Goal: Task Accomplishment & Management: Use online tool/utility

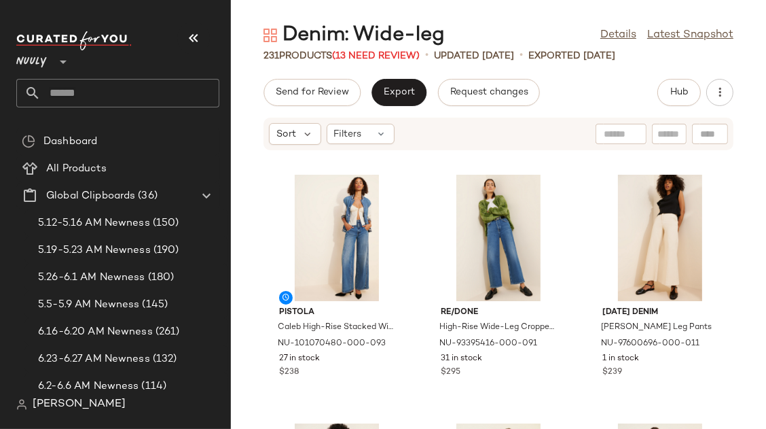
click at [196, 32] on icon "button" at bounding box center [193, 38] width 16 height 16
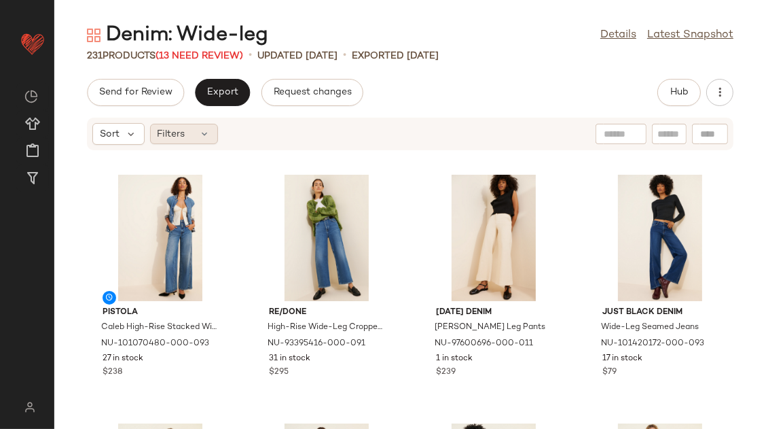
click at [182, 131] on span "Filters" at bounding box center [172, 134] width 28 height 14
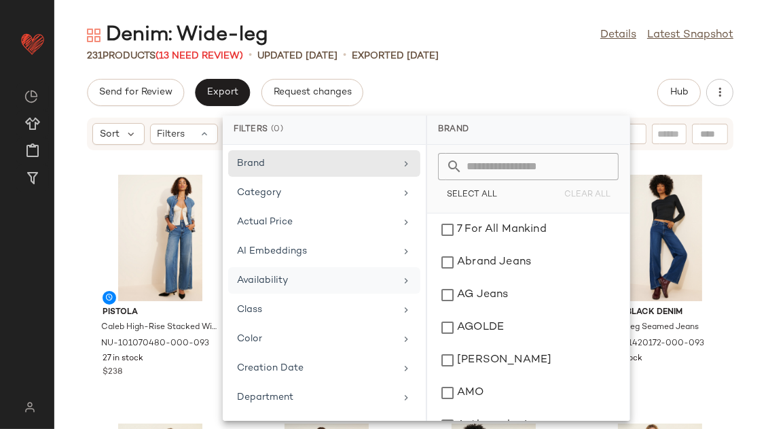
click at [247, 296] on div "Availability" at bounding box center [324, 309] width 192 height 26
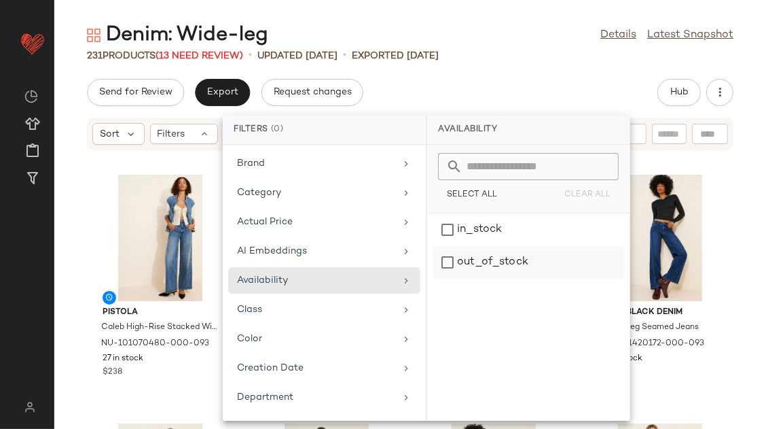
click at [488, 251] on div "out_of_stock" at bounding box center [529, 262] width 192 height 33
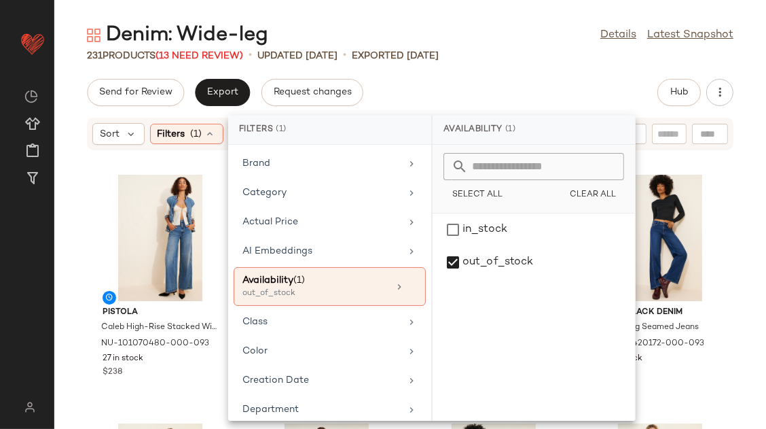
click at [476, 63] on div "Denim: Wide-leg Details Latest Snapshot 231 Products (13 Need Review) • updated…" at bounding box center [410, 225] width 712 height 407
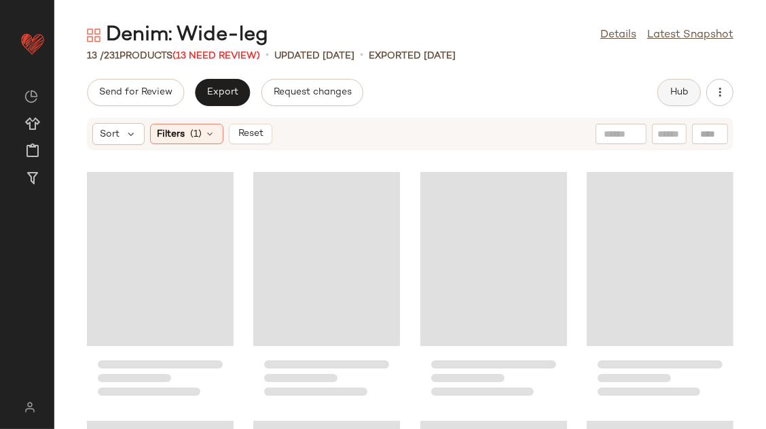
click at [671, 96] on span "Hub" at bounding box center [679, 92] width 19 height 11
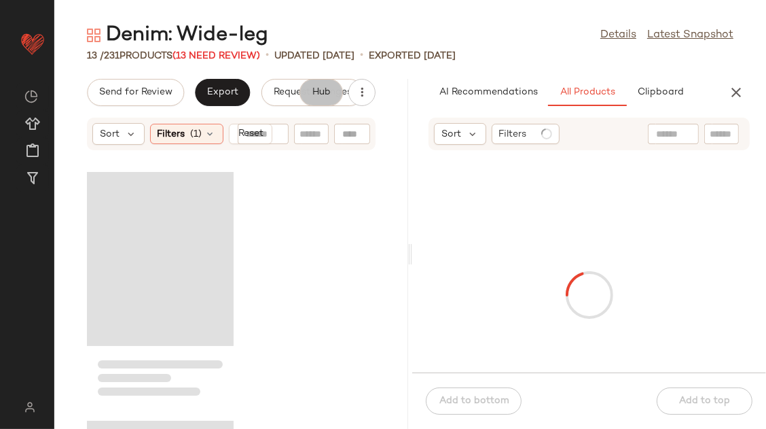
scroll to position [0, 67]
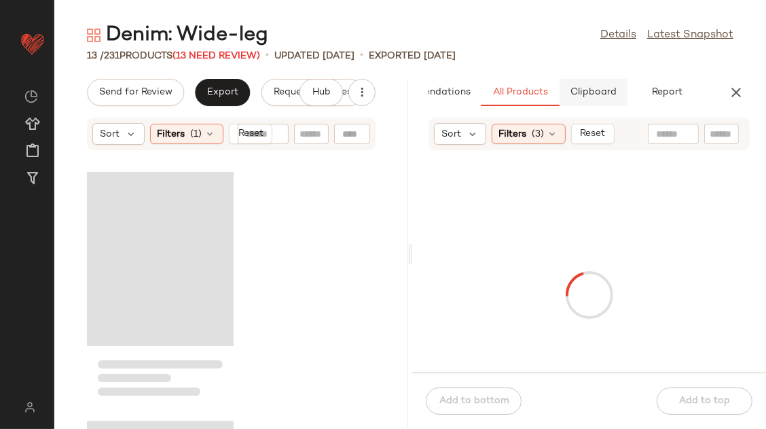
click at [592, 87] on span "Clipboard" at bounding box center [593, 92] width 47 height 11
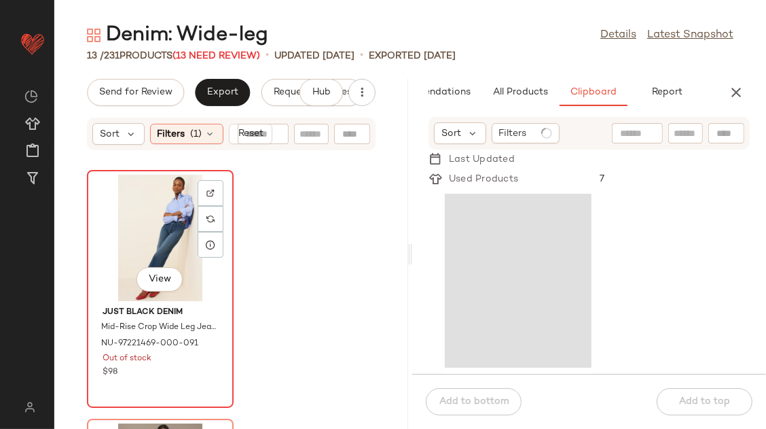
click at [103, 240] on div "View" at bounding box center [160, 238] width 137 height 126
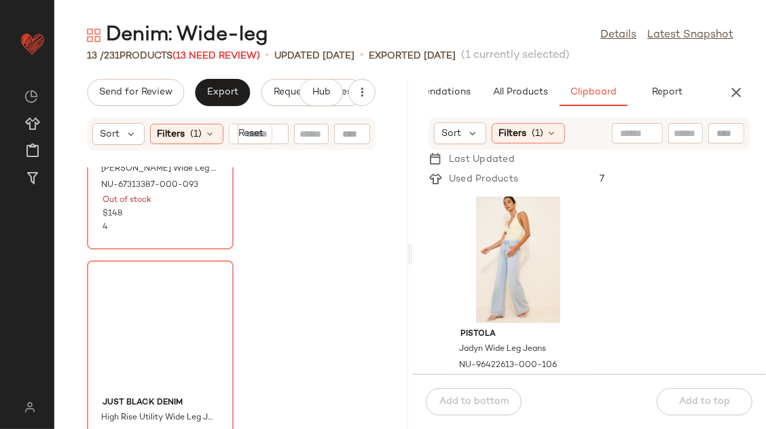
scroll to position [2973, 0]
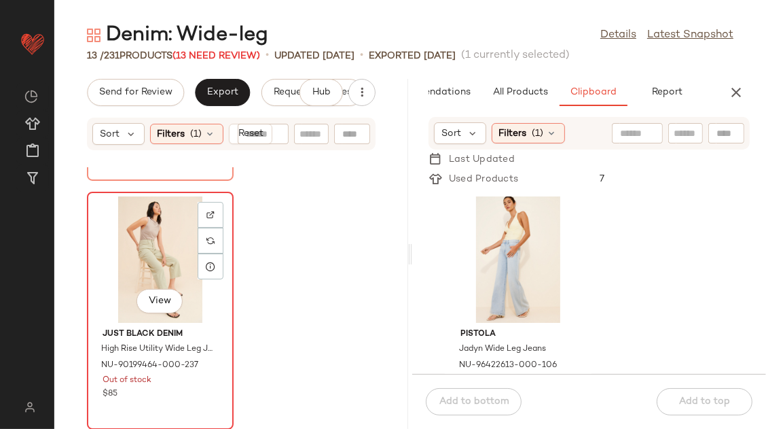
click at [152, 226] on div "View" at bounding box center [160, 259] width 137 height 126
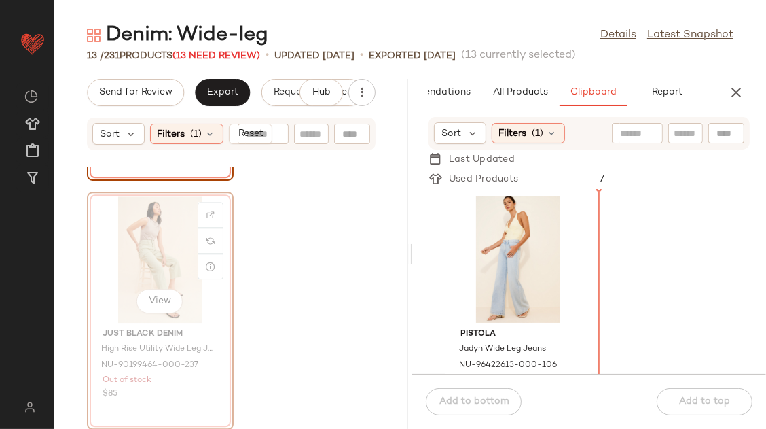
drag, startPoint x: 134, startPoint y: 245, endPoint x: 141, endPoint y: 245, distance: 7.5
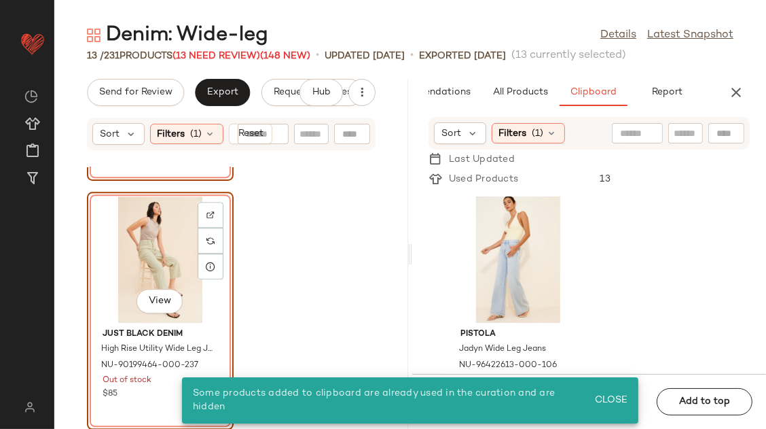
click at [147, 248] on div "View" at bounding box center [160, 259] width 137 height 126
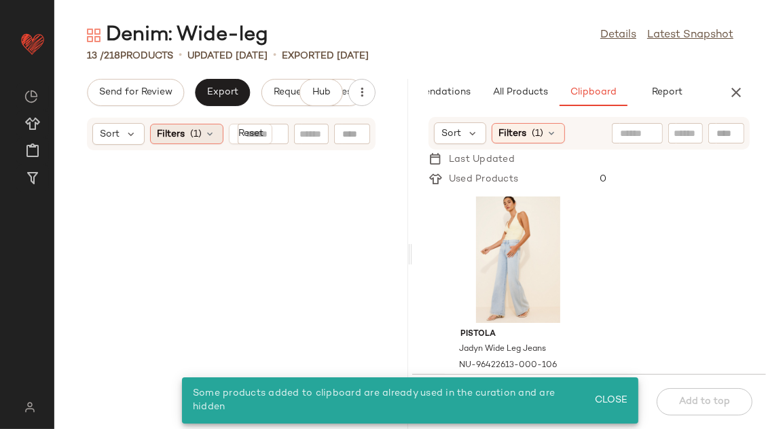
click at [213, 132] on icon at bounding box center [210, 133] width 11 height 11
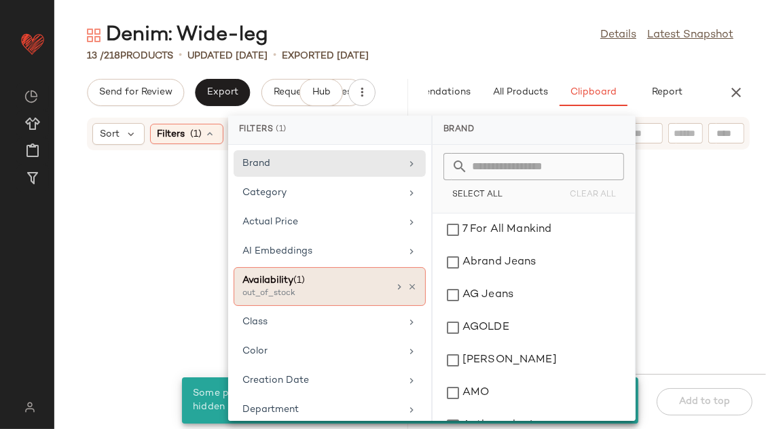
click at [409, 283] on icon at bounding box center [413, 287] width 10 height 10
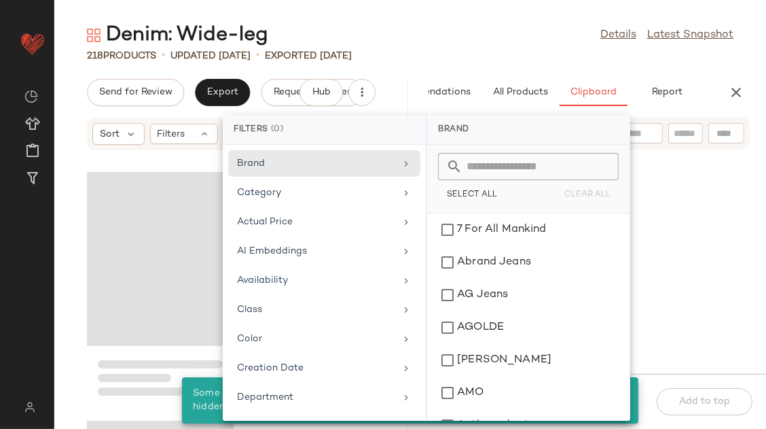
click at [494, 46] on div "Denim: Wide-leg Details Latest Snapshot" at bounding box center [410, 35] width 712 height 27
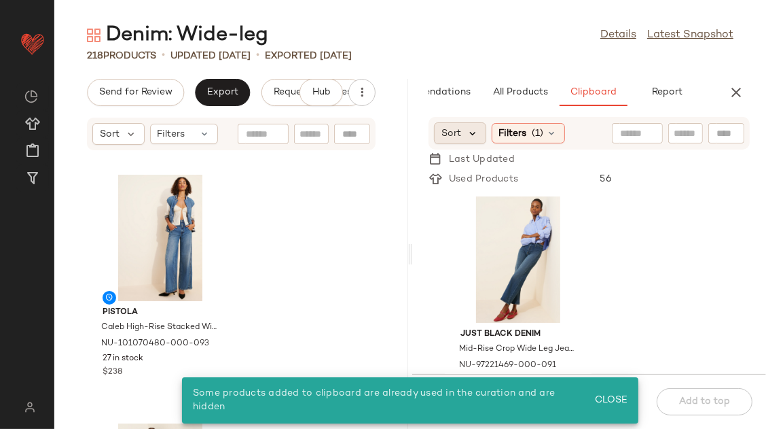
click at [477, 134] on icon at bounding box center [473, 133] width 12 height 12
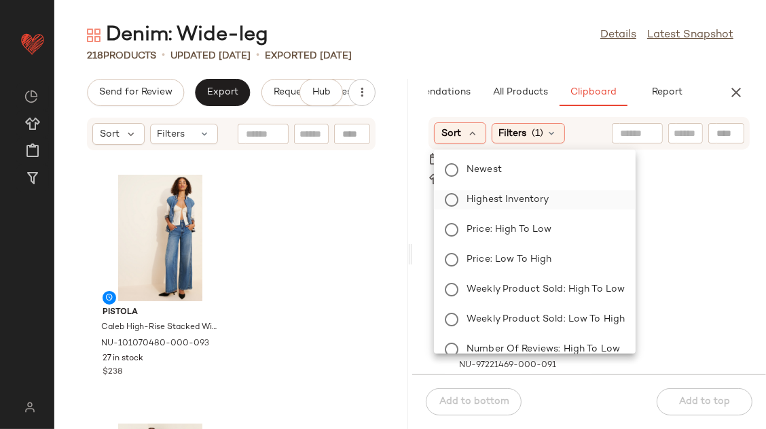
click at [474, 206] on span "Highest Inventory" at bounding box center [508, 199] width 82 height 14
click at [474, 64] on div "Denim: Wide-leg Details Latest Snapshot 218 Products • updated [DATE] • Exporte…" at bounding box center [410, 225] width 712 height 407
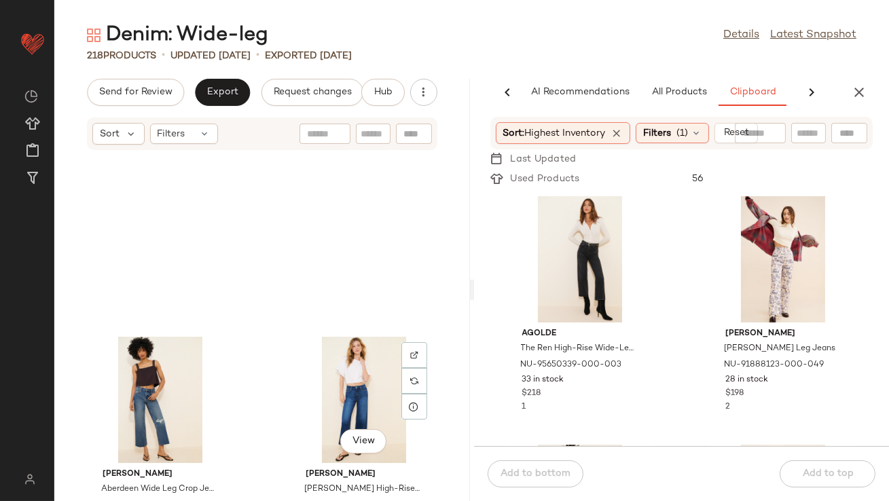
scroll to position [863, 0]
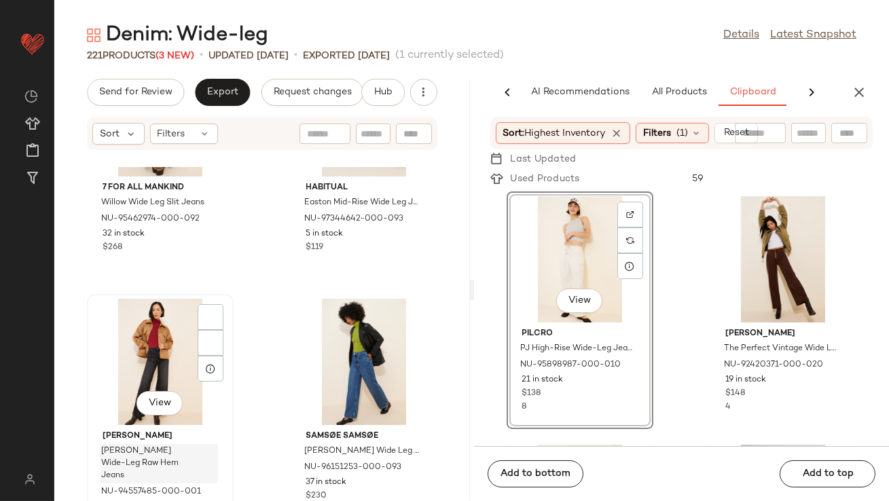
scroll to position [2129, 0]
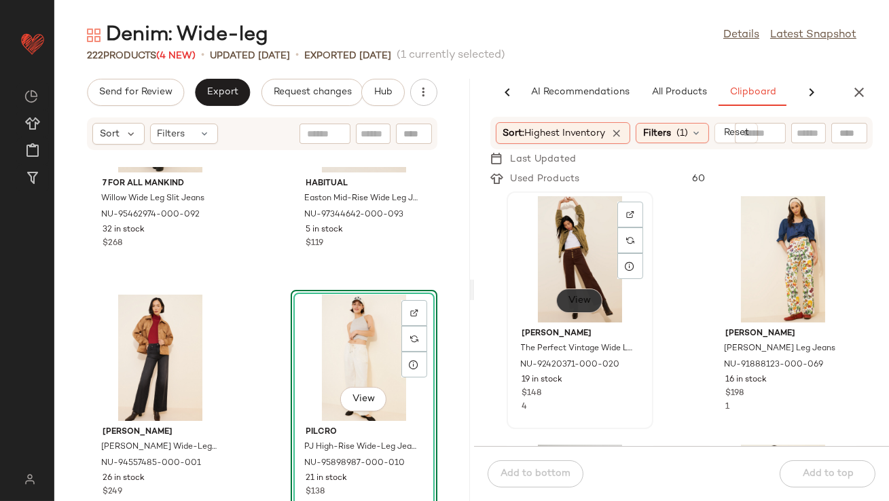
click at [575, 300] on span "View" at bounding box center [579, 301] width 23 height 11
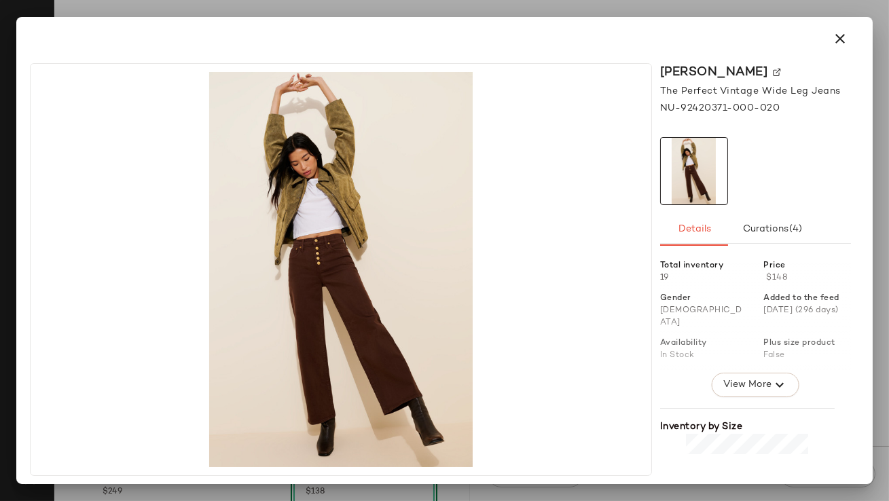
click at [766, 48] on button "button" at bounding box center [840, 38] width 33 height 33
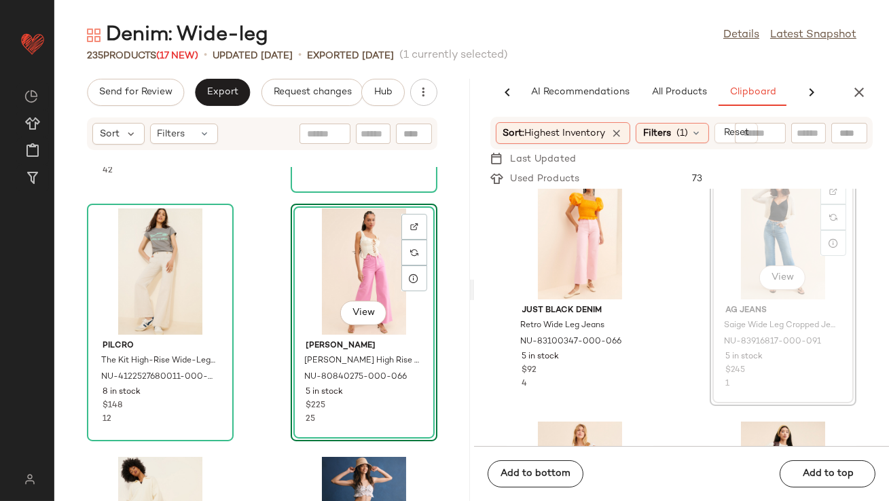
scroll to position [529, 0]
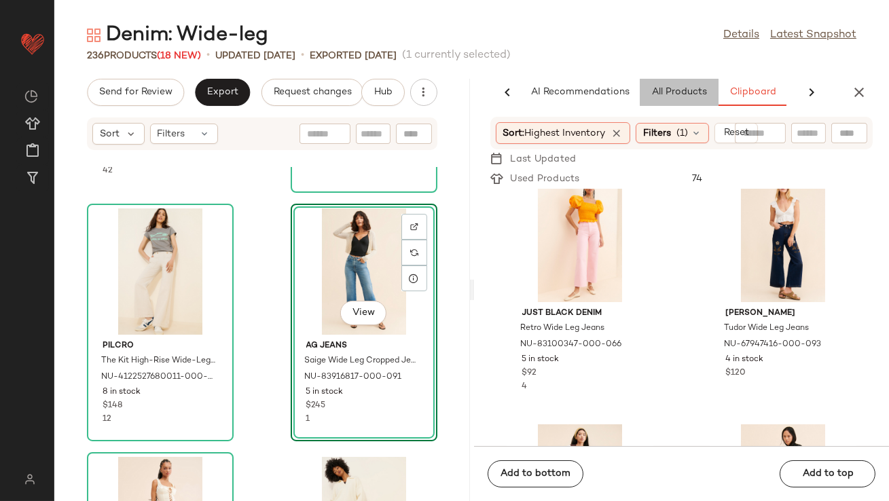
click at [694, 87] on span "All Products" at bounding box center [679, 92] width 56 height 11
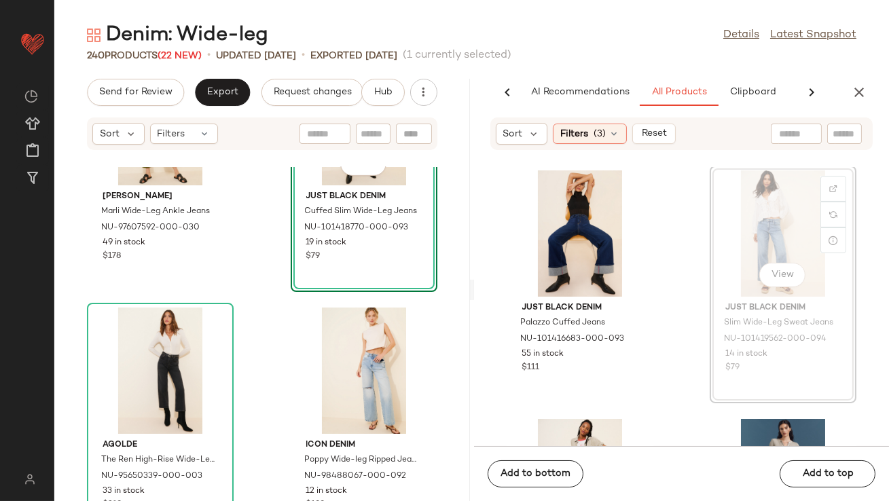
scroll to position [1505, 0]
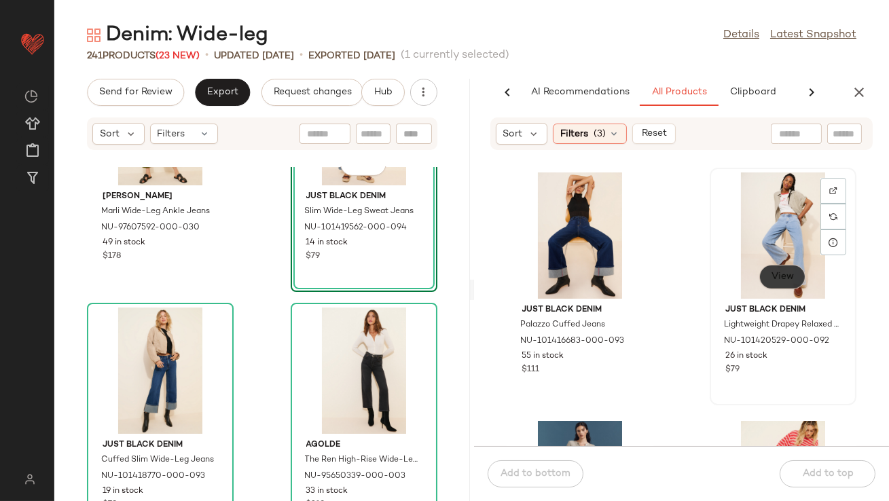
click at [766, 274] on span "View" at bounding box center [782, 277] width 23 height 11
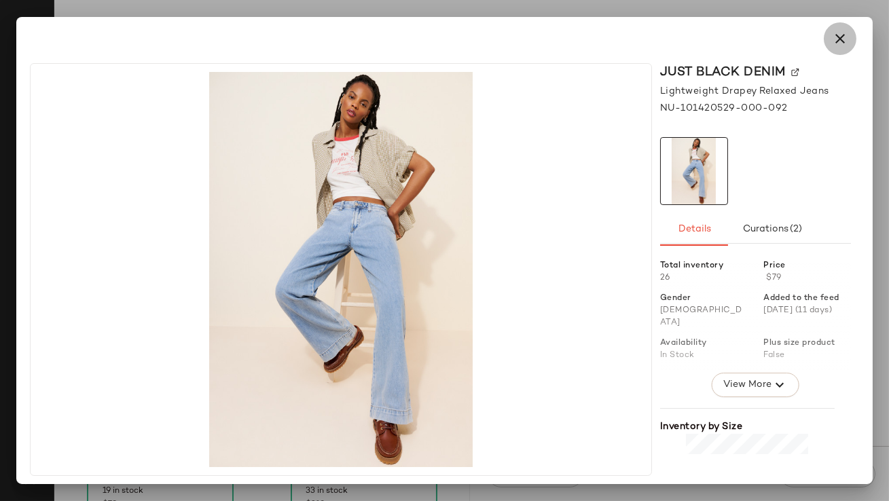
click at [766, 39] on icon "button" at bounding box center [840, 39] width 16 height 16
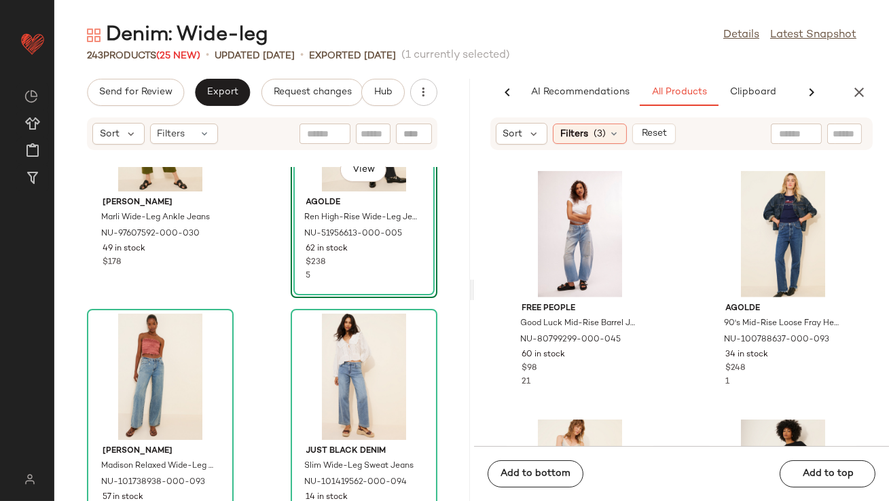
scroll to position [3000, 0]
click at [766, 132] on input "text" at bounding box center [796, 134] width 35 height 14
type input "********"
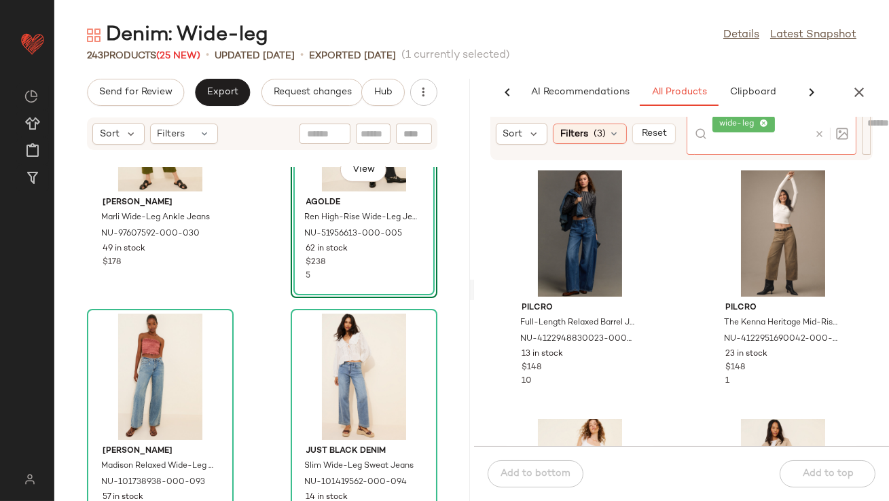
scroll to position [270, 0]
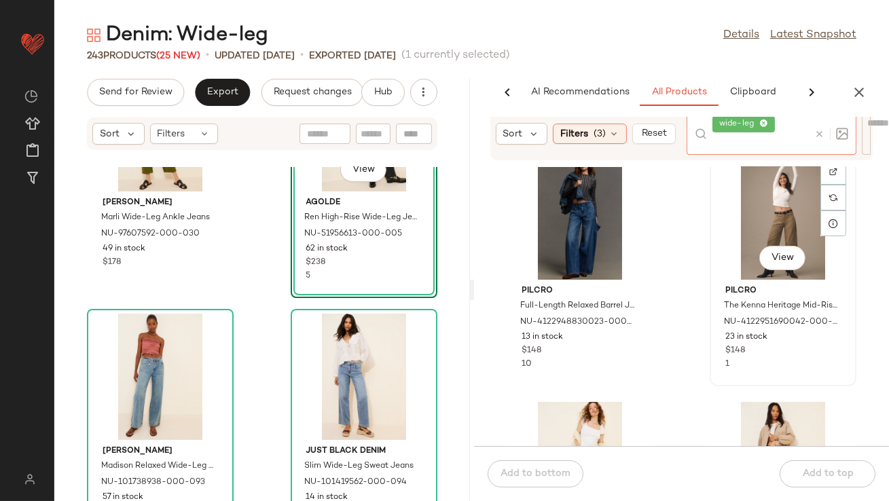
click at [760, 268] on div "View" at bounding box center [783, 259] width 46 height 27
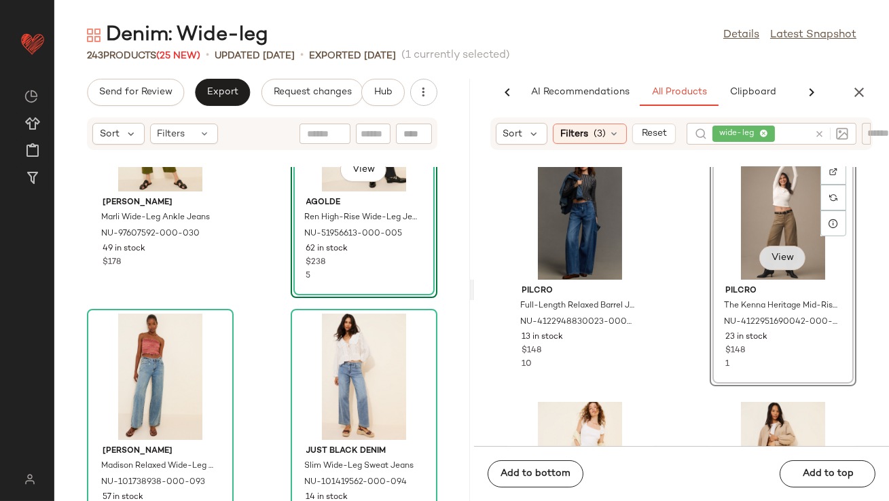
click at [762, 249] on button "View" at bounding box center [783, 258] width 46 height 24
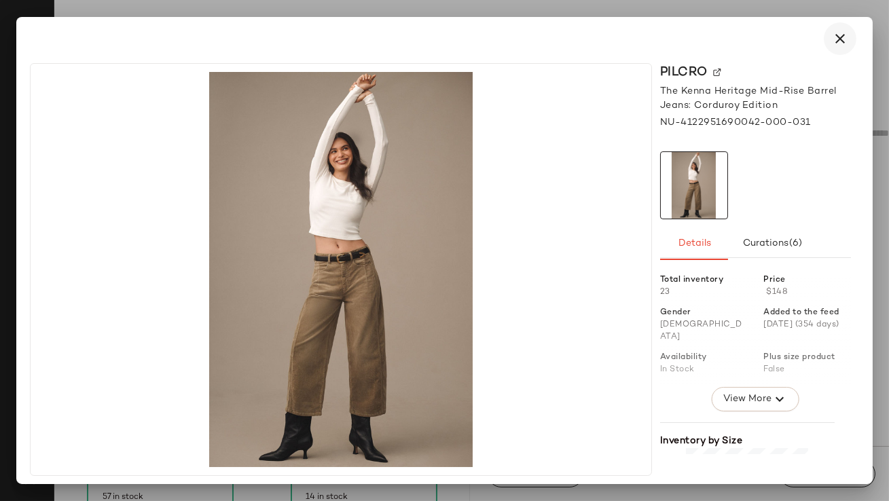
click at [766, 34] on icon "button" at bounding box center [840, 39] width 16 height 16
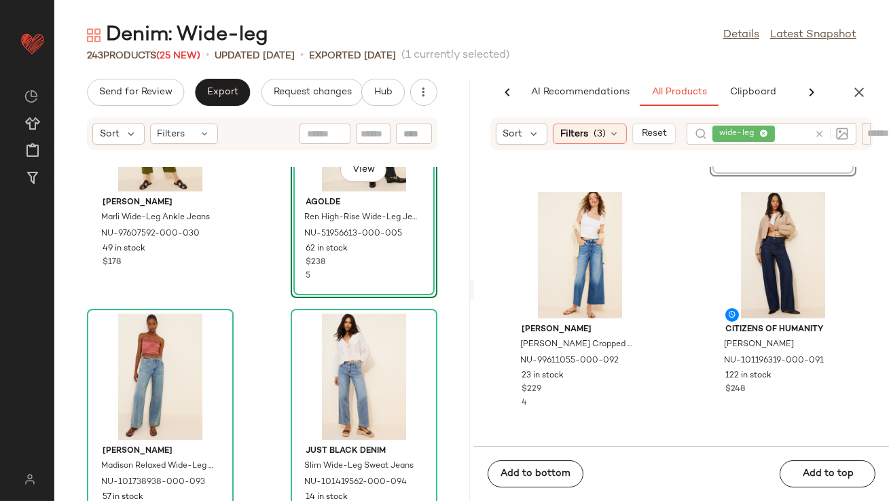
scroll to position [492, 0]
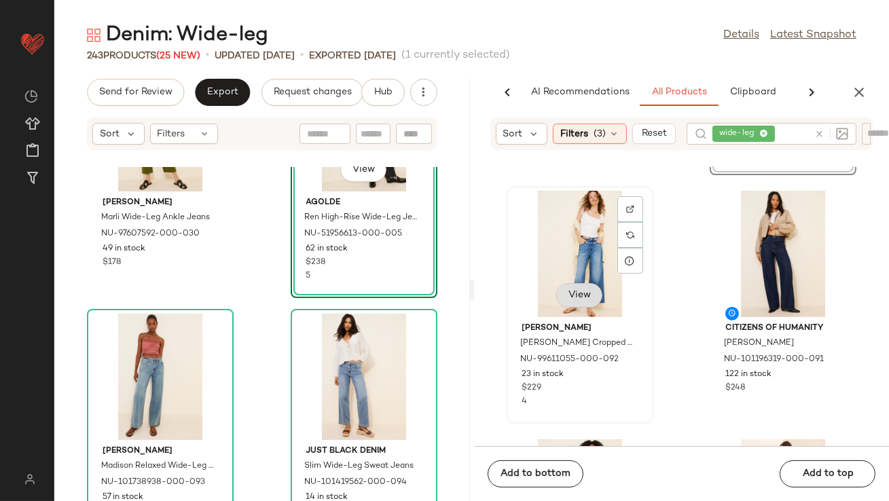
click at [584, 302] on button "View" at bounding box center [579, 295] width 46 height 24
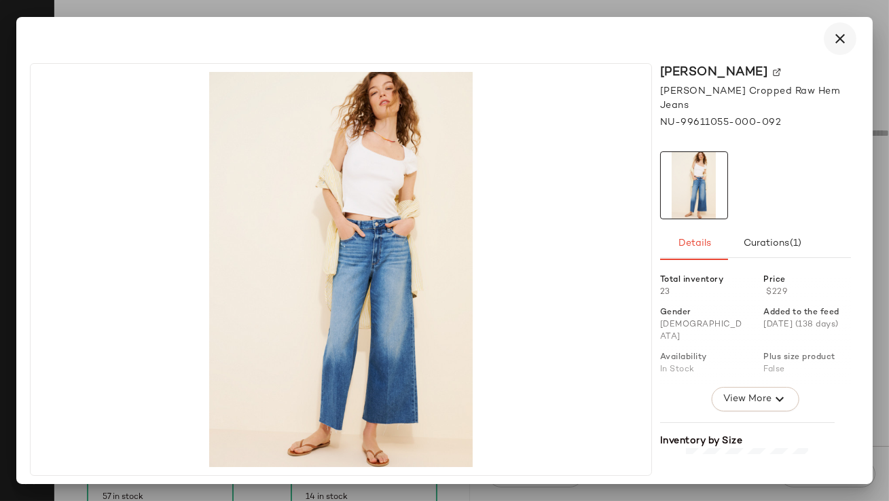
click at [766, 39] on icon "button" at bounding box center [840, 39] width 16 height 16
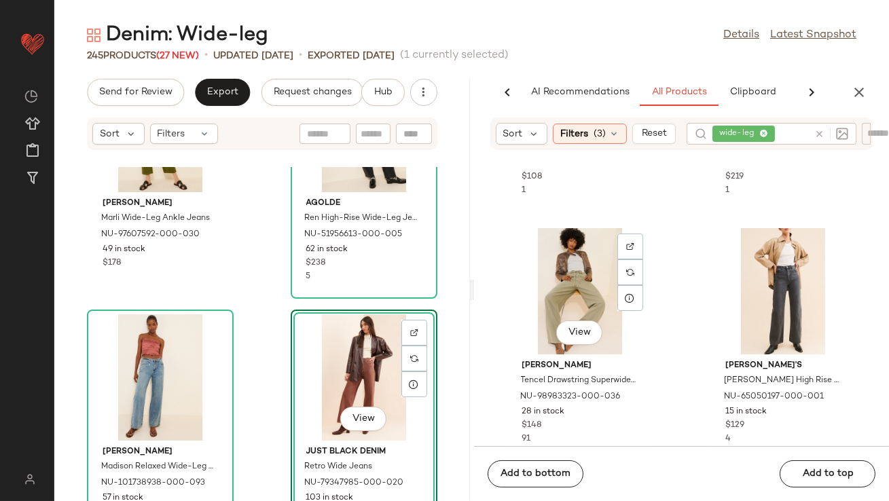
scroll to position [2197, 0]
click at [766, 94] on icon "button" at bounding box center [859, 92] width 16 height 16
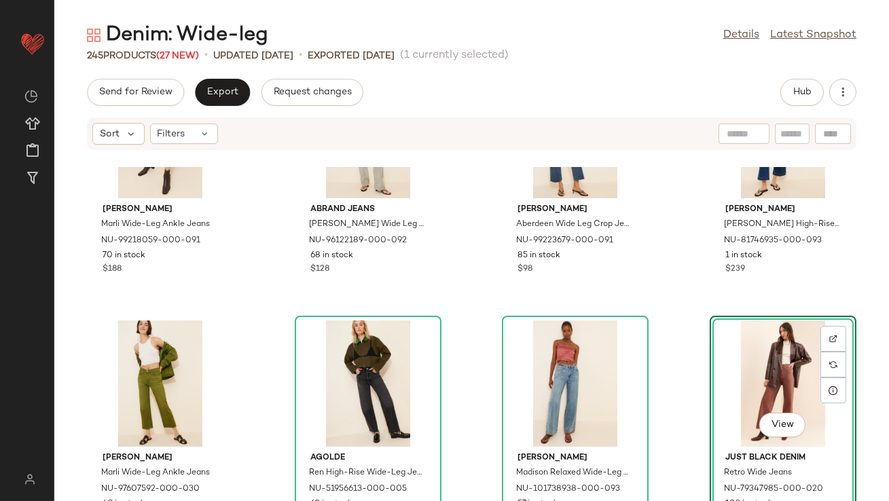
scroll to position [0, 0]
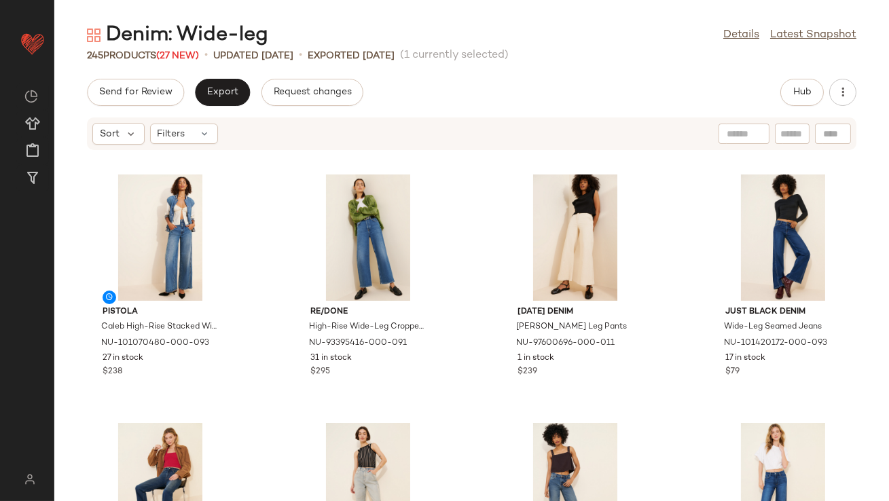
click at [191, 144] on div "Sort Filters" at bounding box center [472, 134] width 770 height 33
click at [189, 141] on div "Filters" at bounding box center [184, 134] width 68 height 20
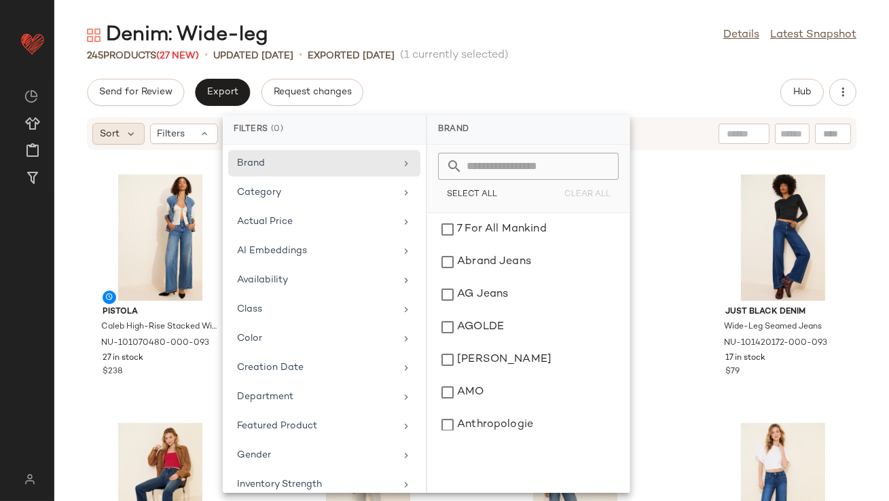
click at [116, 141] on div "Sort" at bounding box center [118, 134] width 52 height 22
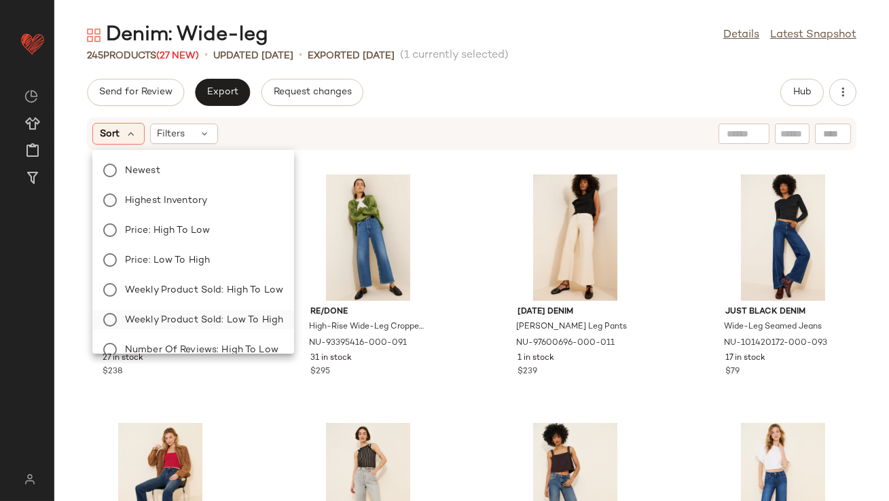
click at [198, 322] on span "Weekly Product Sold: Low to High" at bounding box center [204, 320] width 158 height 14
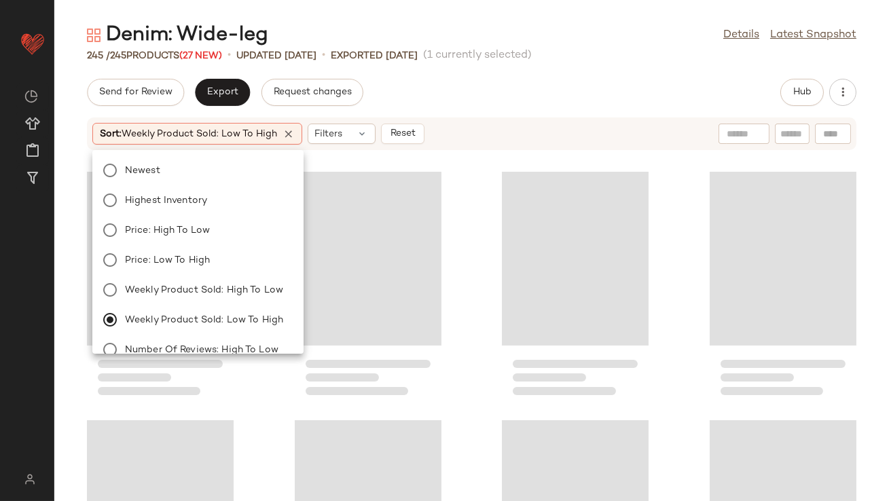
click at [592, 54] on div "245 / 245 Products (27 New) • updated [DATE] • Exported [DATE] (1 currently sel…" at bounding box center [471, 56] width 835 height 14
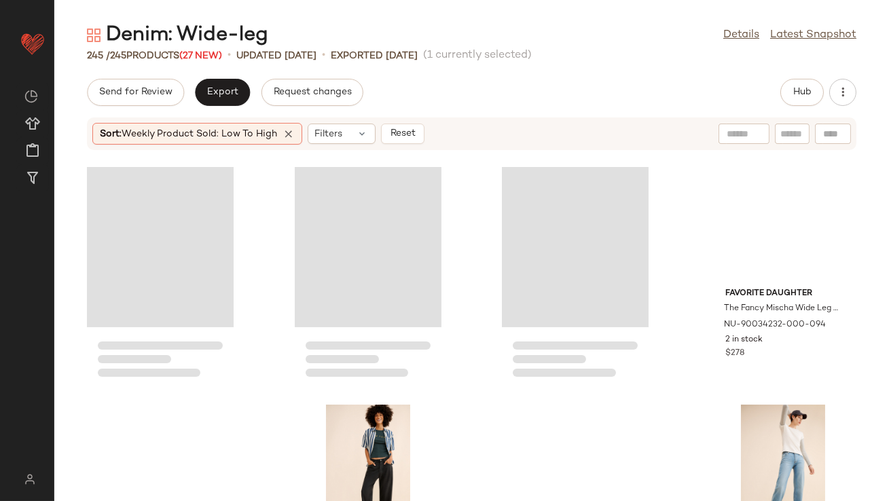
scroll to position [11649, 0]
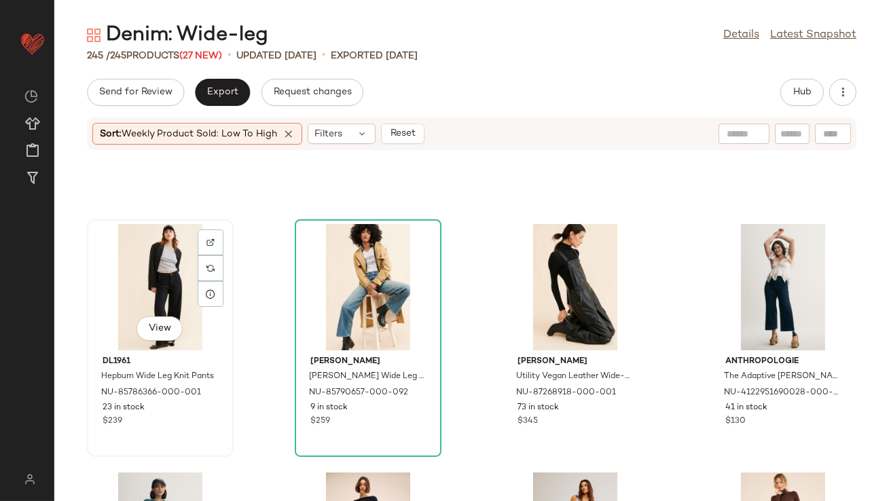
click at [179, 283] on div "View" at bounding box center [160, 287] width 137 height 126
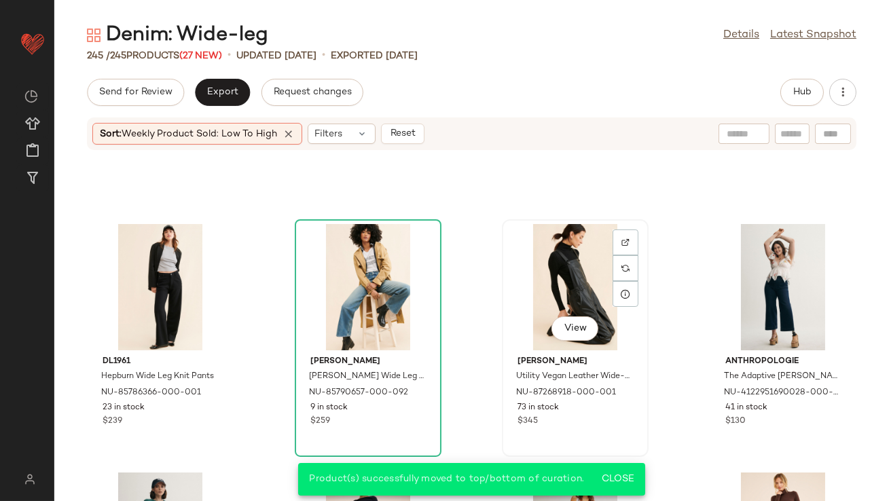
click at [539, 293] on div "View" at bounding box center [575, 287] width 137 height 126
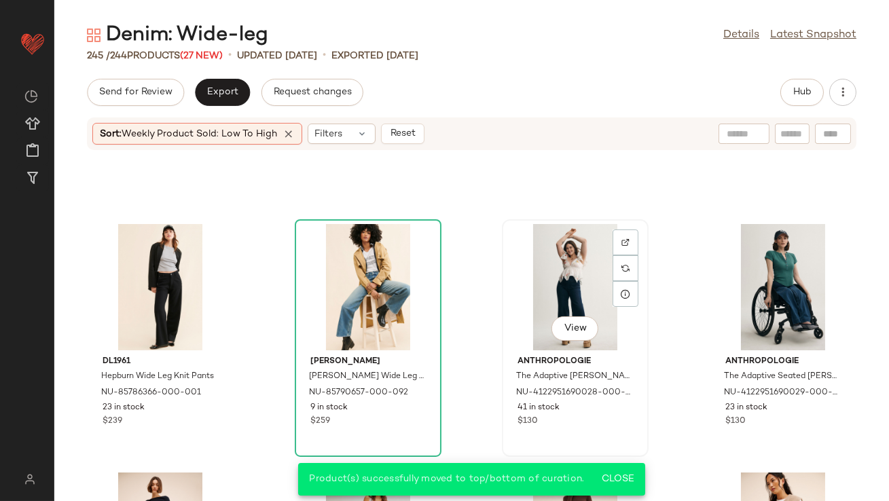
click at [535, 273] on div "View" at bounding box center [575, 287] width 137 height 126
click at [766, 334] on button "View" at bounding box center [783, 329] width 46 height 24
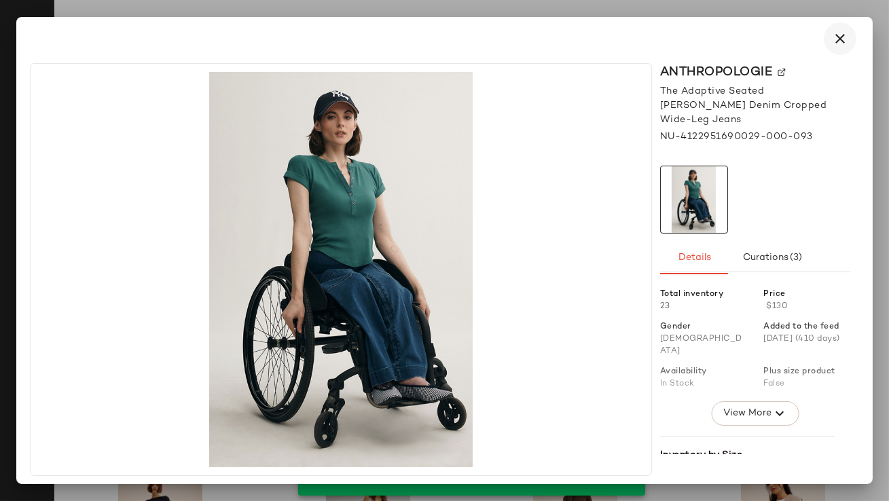
click at [766, 41] on icon "button" at bounding box center [840, 39] width 16 height 16
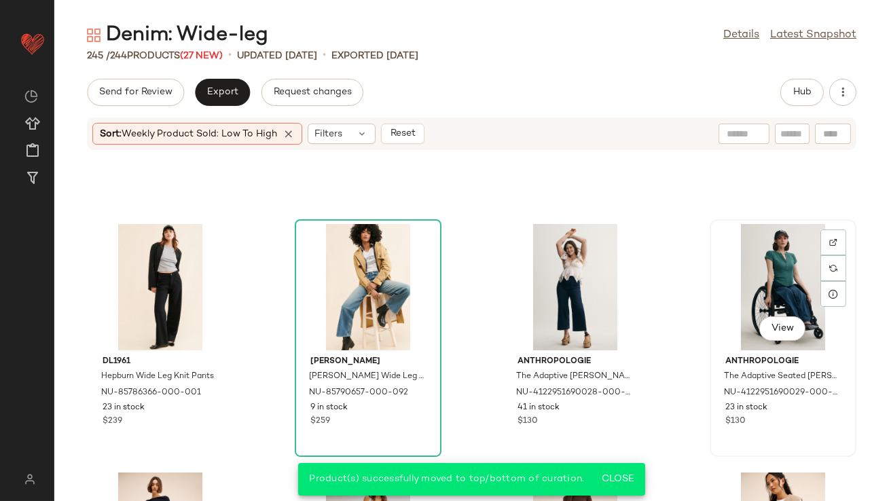
click at [751, 266] on div "View" at bounding box center [783, 287] width 137 height 126
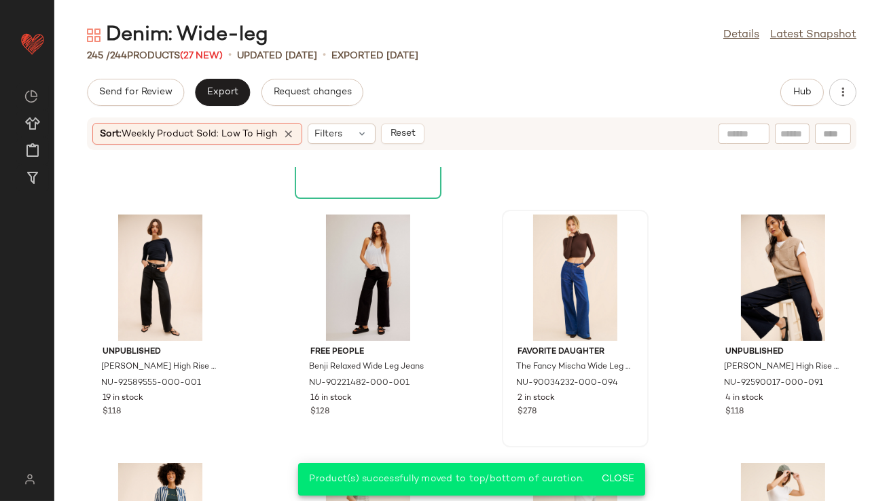
scroll to position [11963, 0]
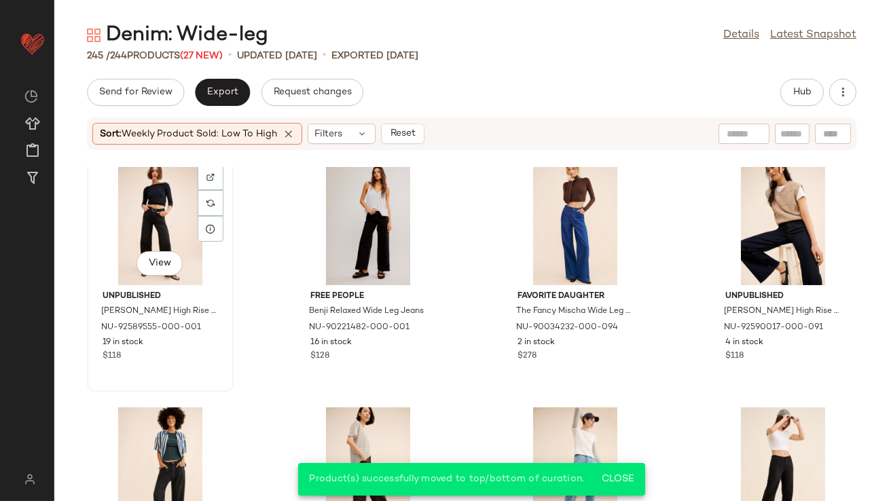
click at [170, 222] on div "View" at bounding box center [160, 222] width 137 height 126
click at [354, 230] on div "View" at bounding box center [368, 222] width 137 height 126
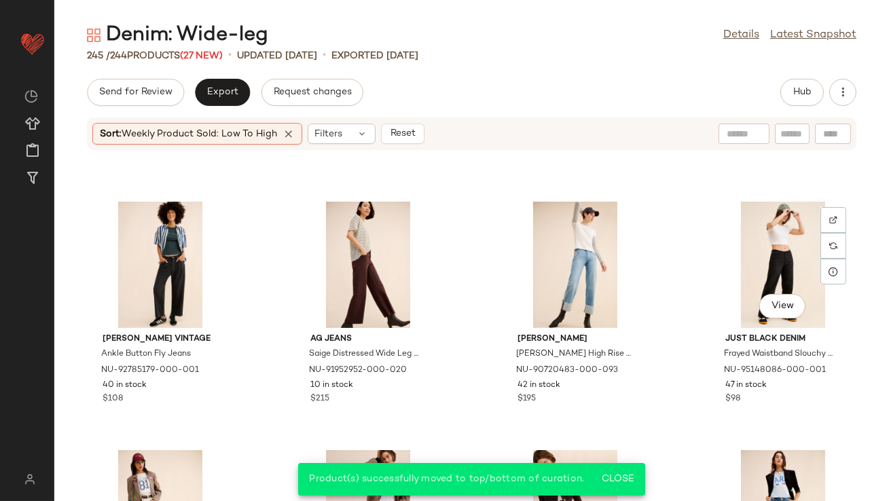
scroll to position [12175, 0]
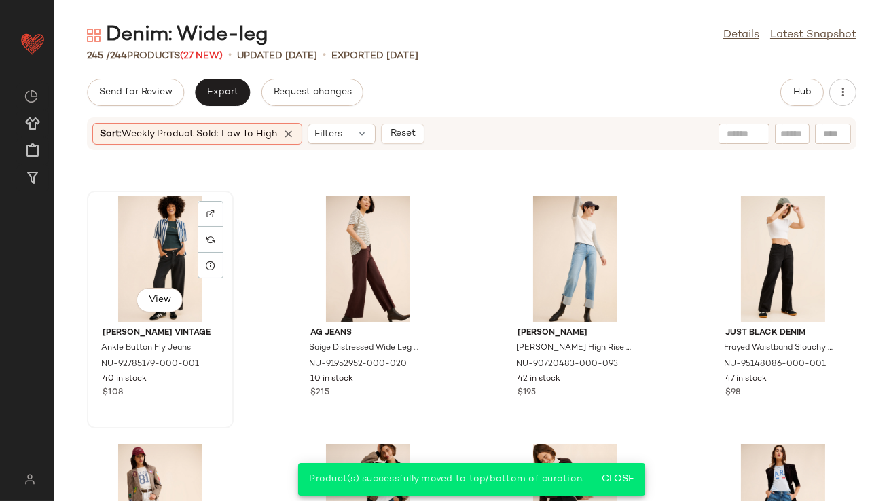
click at [169, 243] on div "View" at bounding box center [160, 259] width 137 height 126
click at [561, 256] on div "View" at bounding box center [575, 259] width 137 height 126
click at [766, 262] on div "View" at bounding box center [783, 259] width 137 height 126
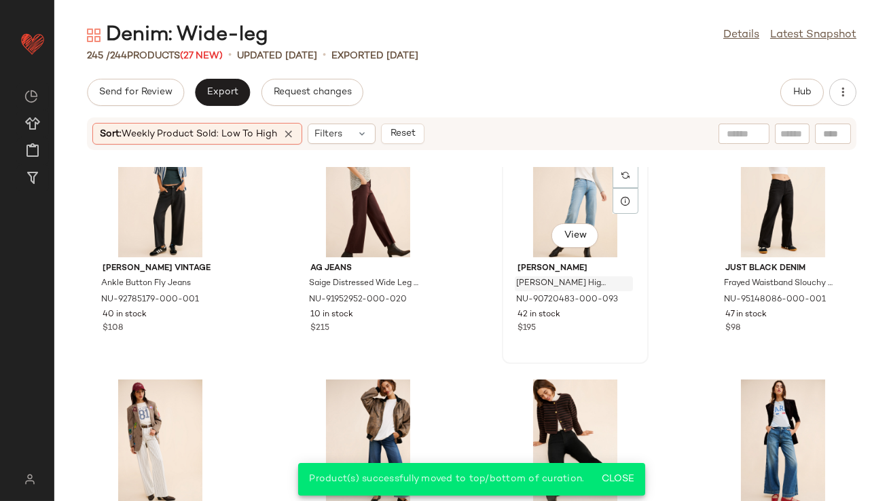
scroll to position [12244, 0]
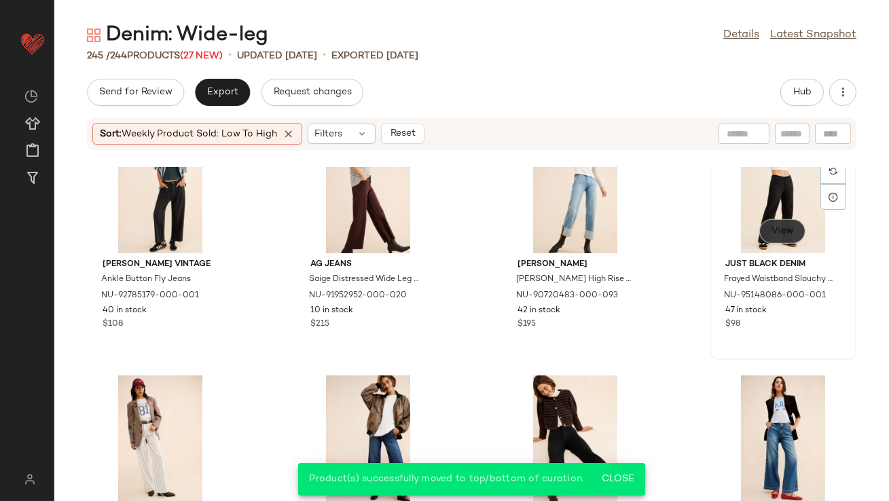
click at [766, 228] on span "View" at bounding box center [782, 231] width 23 height 11
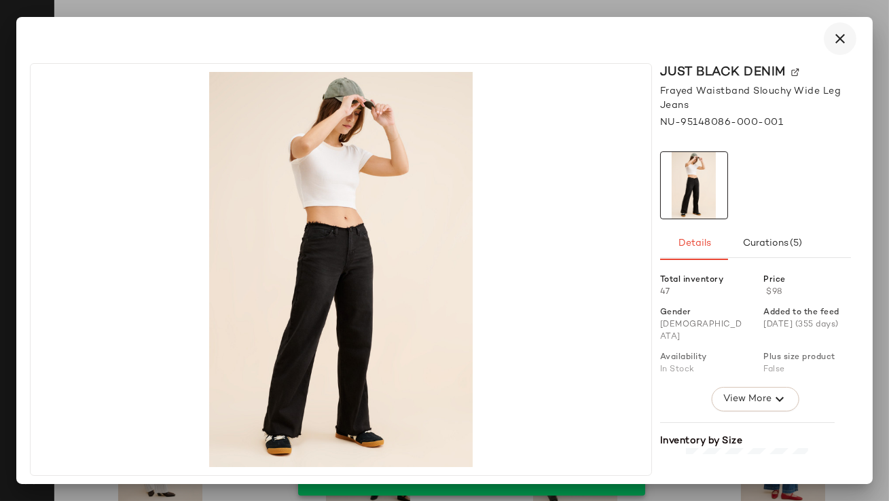
click at [766, 46] on button "button" at bounding box center [840, 38] width 33 height 33
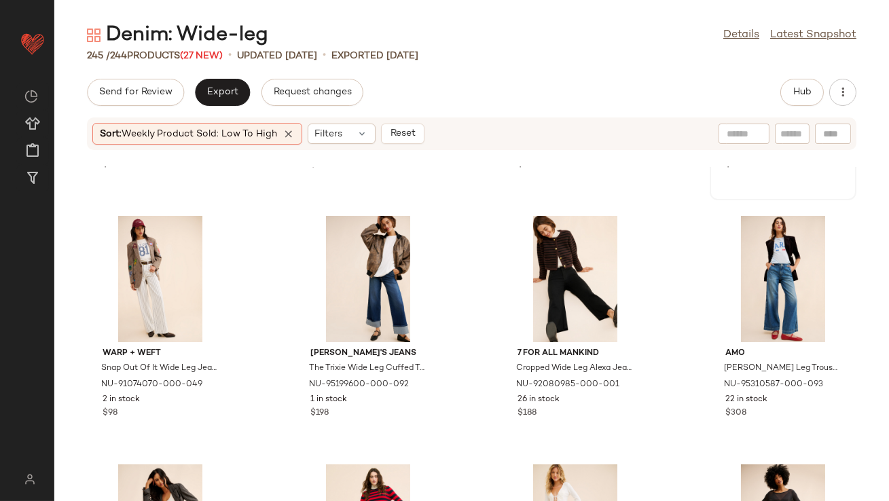
scroll to position [12405, 0]
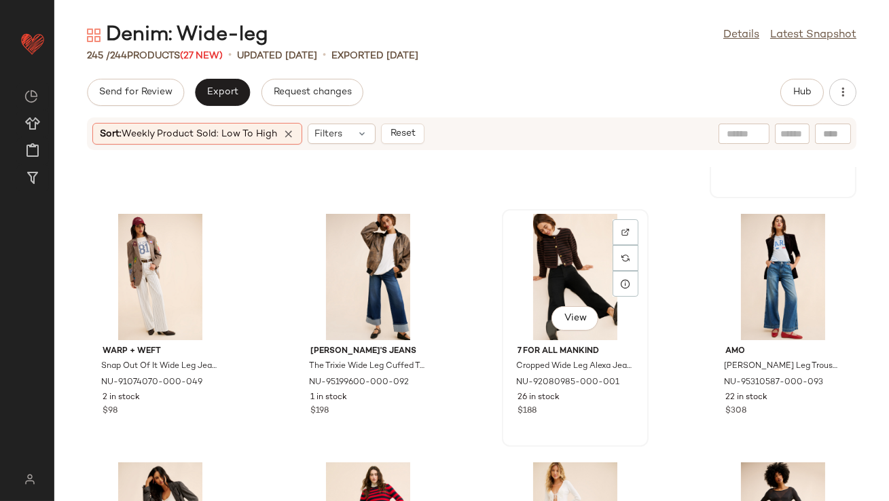
click at [563, 267] on div "View" at bounding box center [575, 277] width 137 height 126
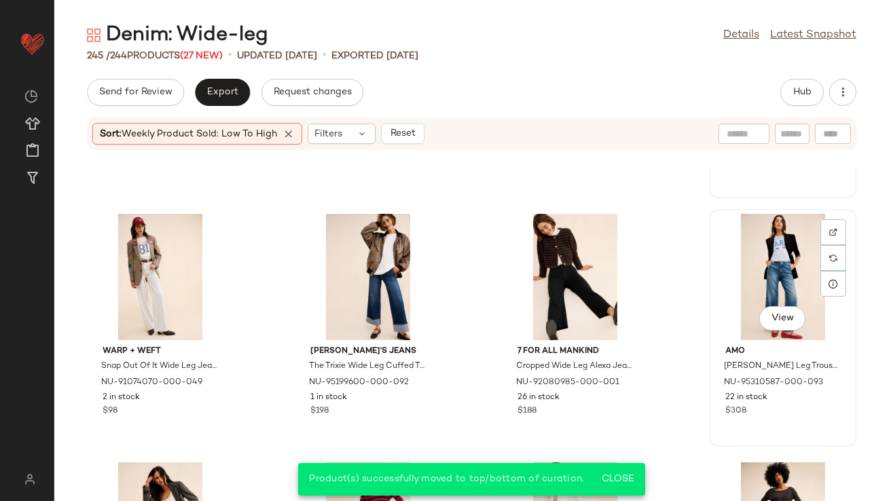
click at [766, 241] on div "View" at bounding box center [783, 277] width 137 height 126
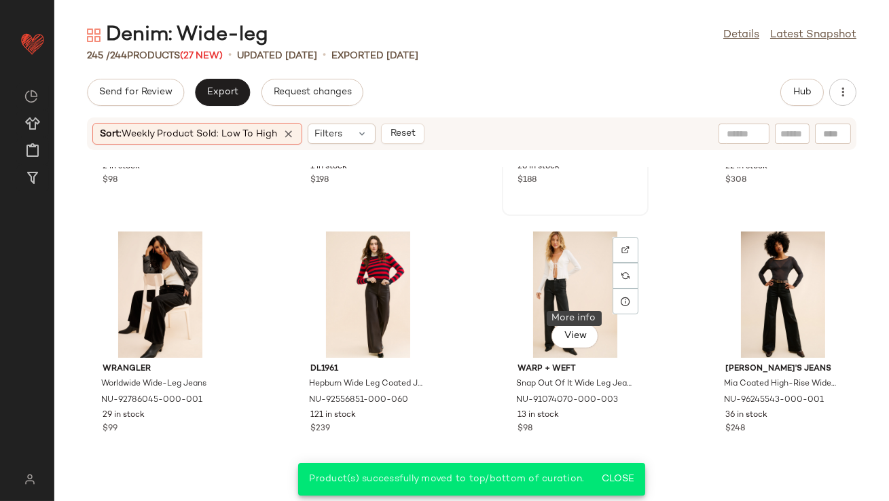
scroll to position [12644, 0]
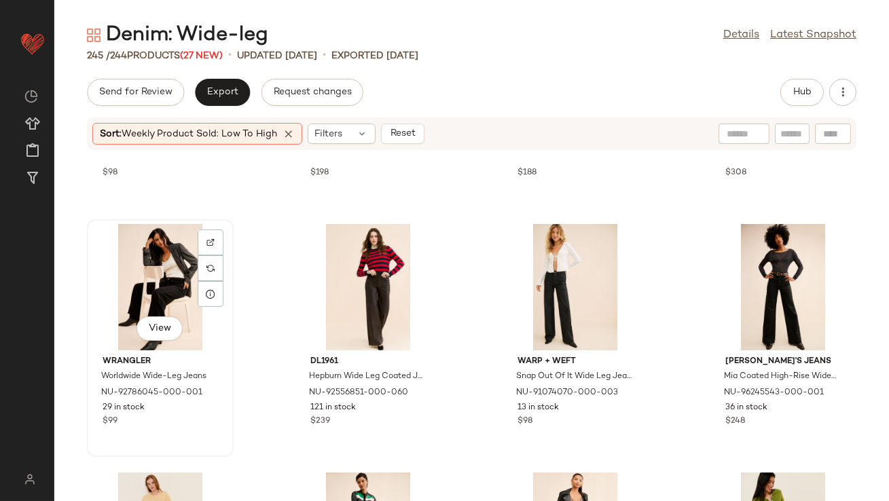
click at [152, 291] on div "View" at bounding box center [160, 287] width 137 height 126
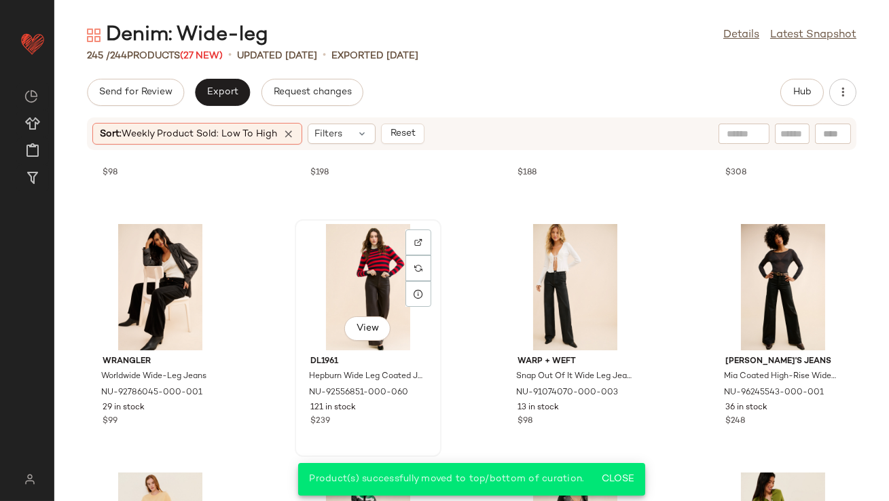
click at [401, 292] on div "View" at bounding box center [368, 287] width 137 height 126
click at [569, 278] on div "View" at bounding box center [575, 287] width 137 height 126
click at [766, 262] on div "View" at bounding box center [783, 287] width 137 height 126
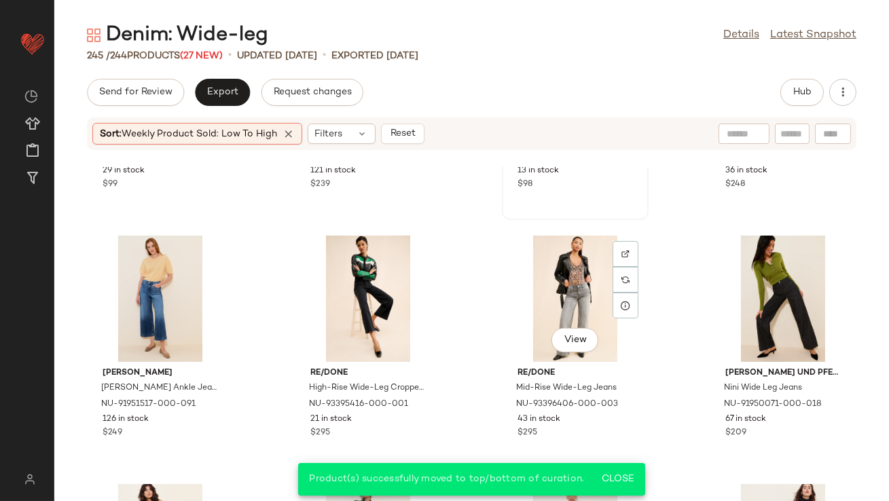
scroll to position [12883, 0]
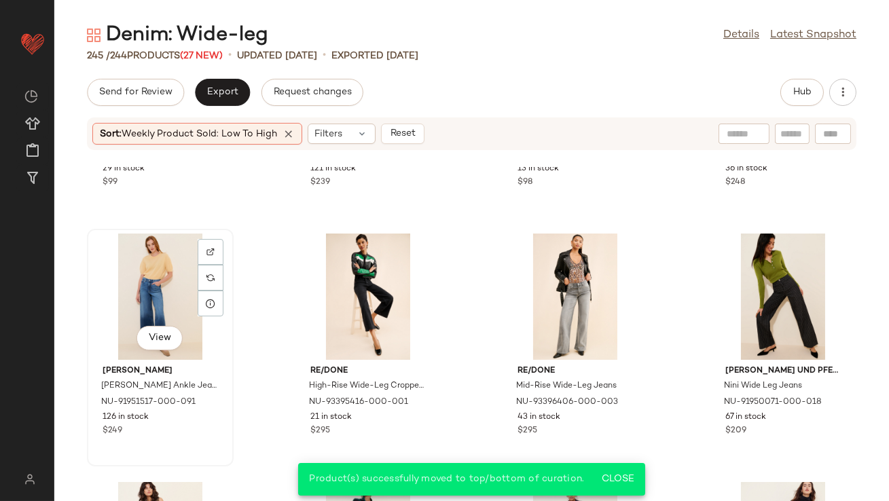
click at [145, 288] on div "View" at bounding box center [160, 297] width 137 height 126
click at [376, 298] on div "View" at bounding box center [368, 297] width 137 height 126
click at [622, 287] on div at bounding box center [626, 278] width 26 height 26
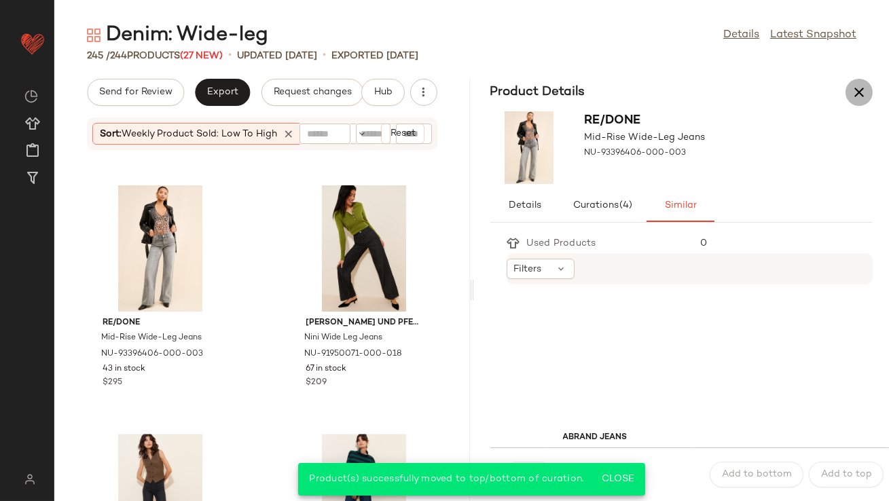
click at [766, 98] on icon "button" at bounding box center [859, 92] width 16 height 16
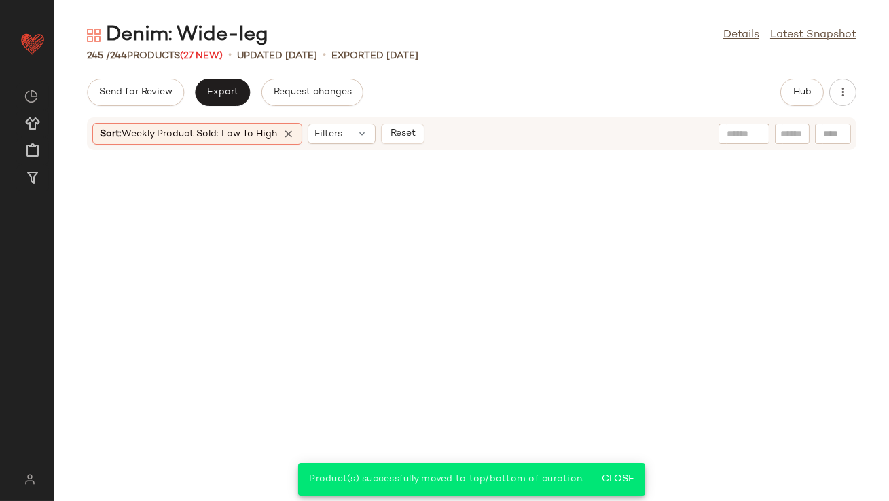
scroll to position [12931, 0]
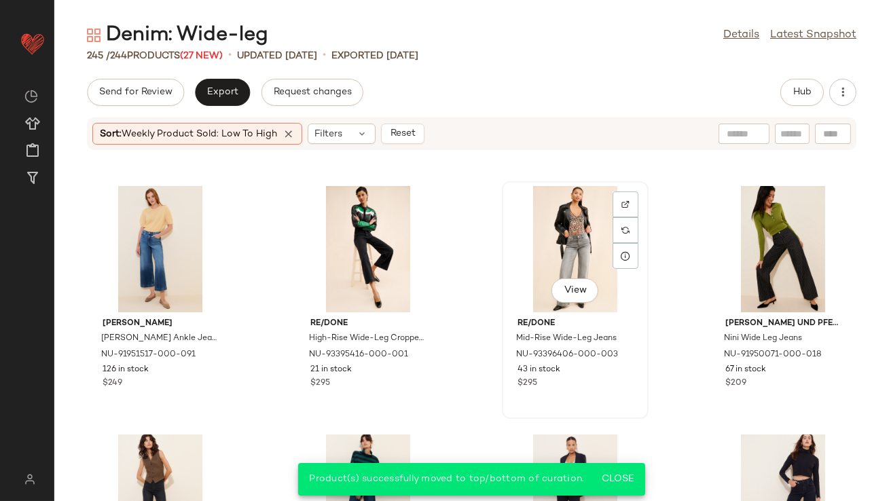
click at [575, 228] on div "View" at bounding box center [575, 249] width 137 height 126
click at [715, 239] on div at bounding box center [783, 249] width 137 height 126
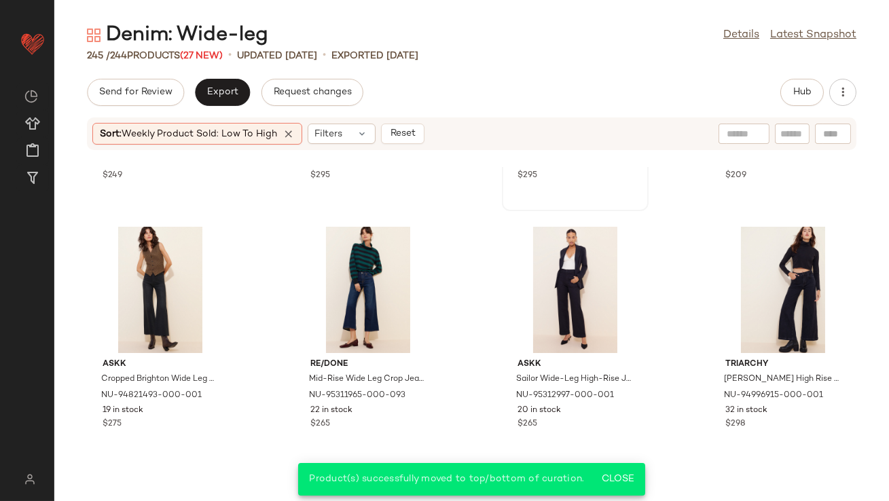
scroll to position [13139, 0]
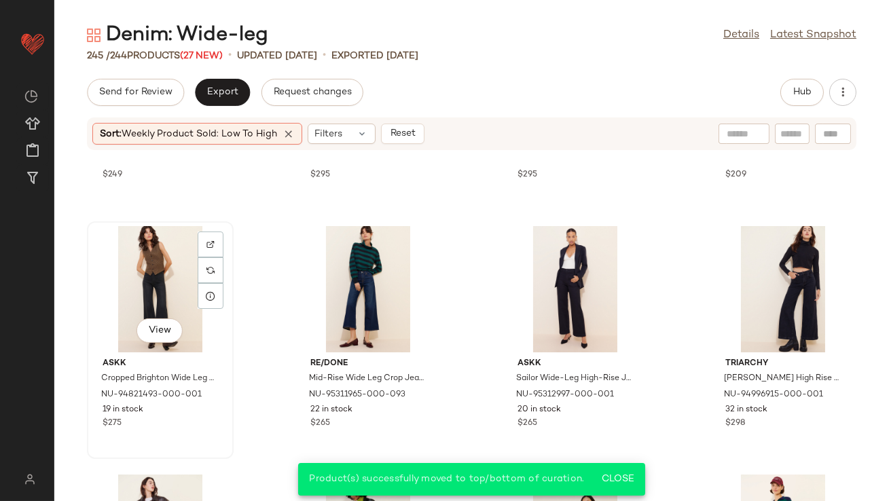
click at [139, 269] on div "View" at bounding box center [160, 289] width 137 height 126
click at [337, 283] on div "View" at bounding box center [368, 289] width 137 height 126
click at [571, 293] on div "View" at bounding box center [575, 289] width 137 height 126
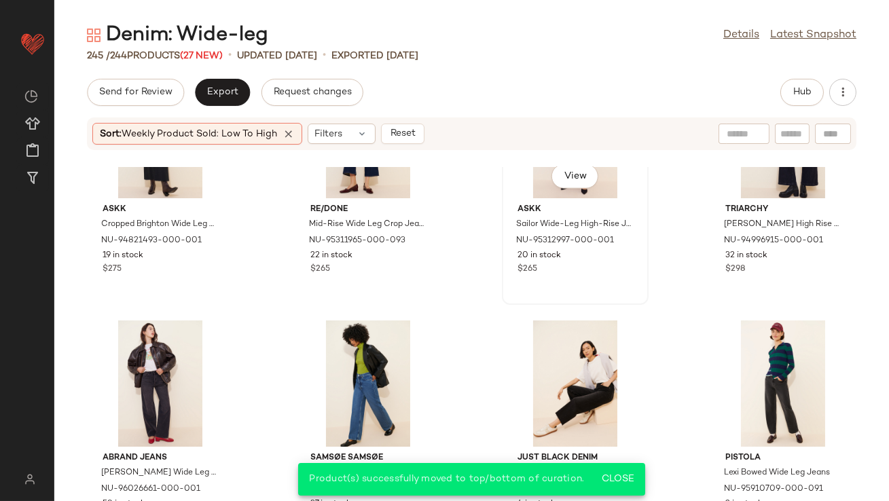
scroll to position [13294, 0]
click at [327, 385] on div "View" at bounding box center [368, 383] width 137 height 126
click at [741, 179] on div "View" at bounding box center [783, 134] width 137 height 126
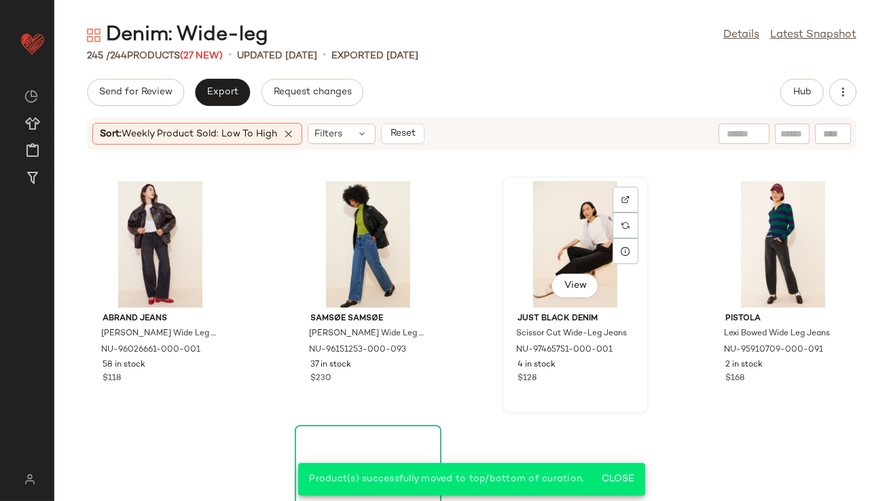
scroll to position [13463, 0]
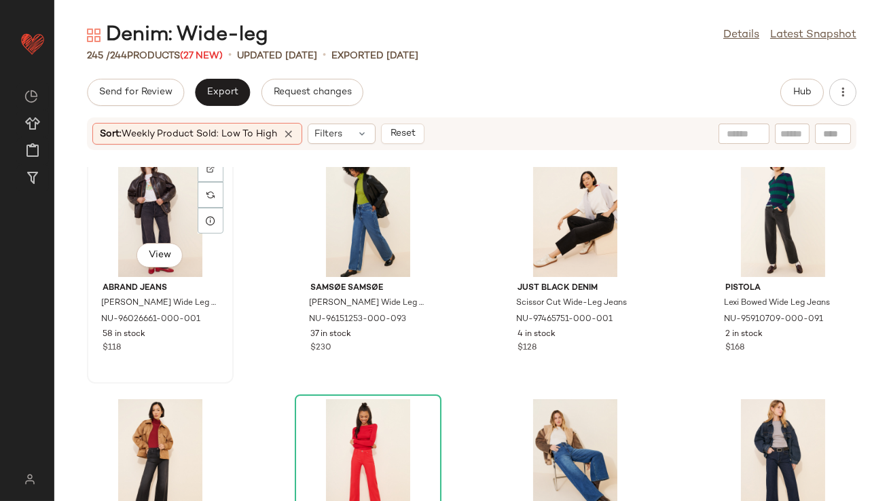
click at [160, 218] on div "View" at bounding box center [160, 214] width 137 height 126
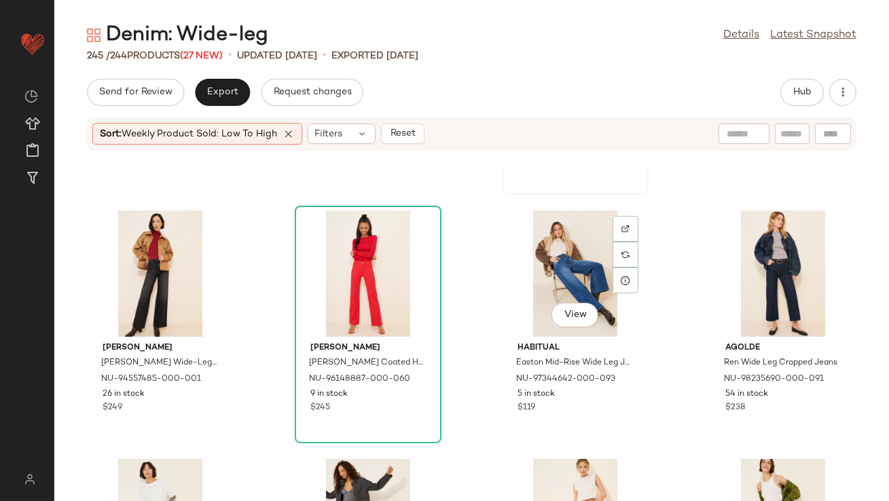
scroll to position [13653, 0]
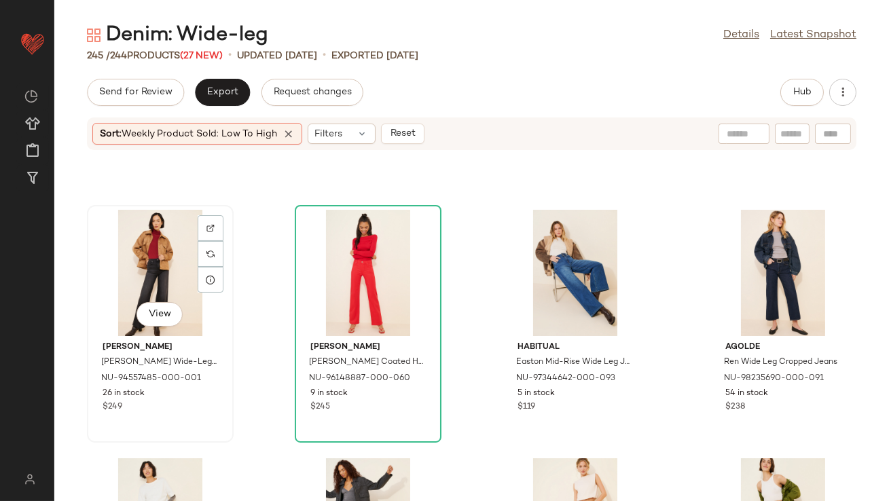
click at [158, 262] on div "View" at bounding box center [160, 273] width 137 height 126
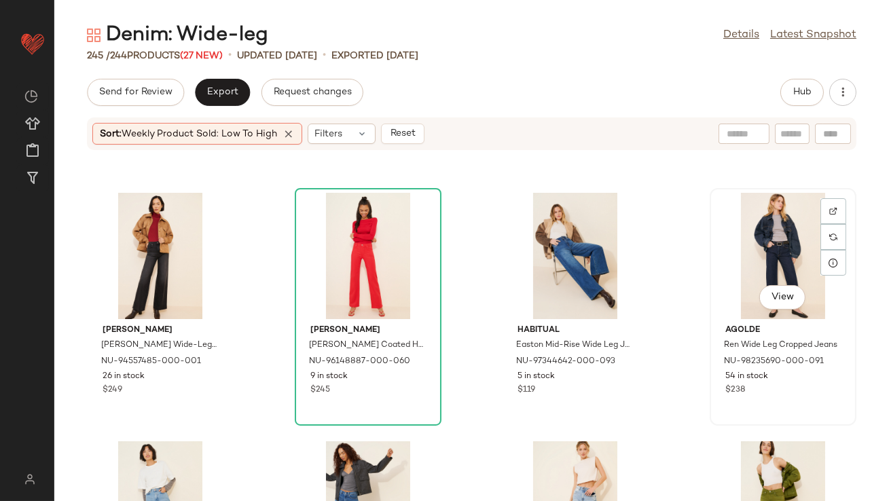
click at [766, 231] on div "View" at bounding box center [783, 256] width 137 height 126
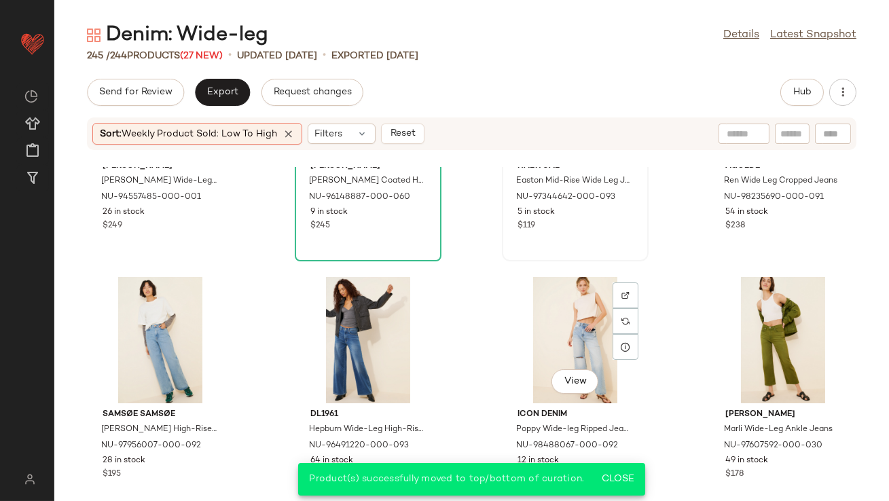
scroll to position [13866, 0]
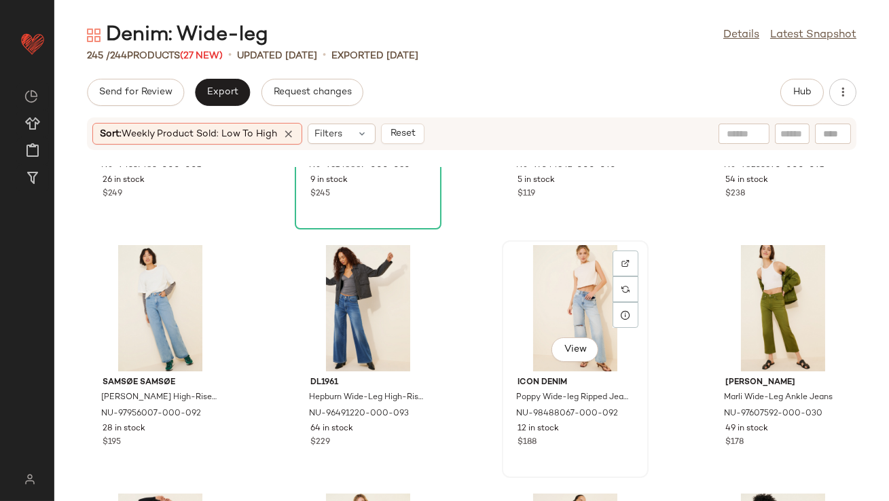
click at [555, 286] on div "View" at bounding box center [575, 308] width 137 height 126
click at [360, 283] on div "View" at bounding box center [368, 308] width 137 height 126
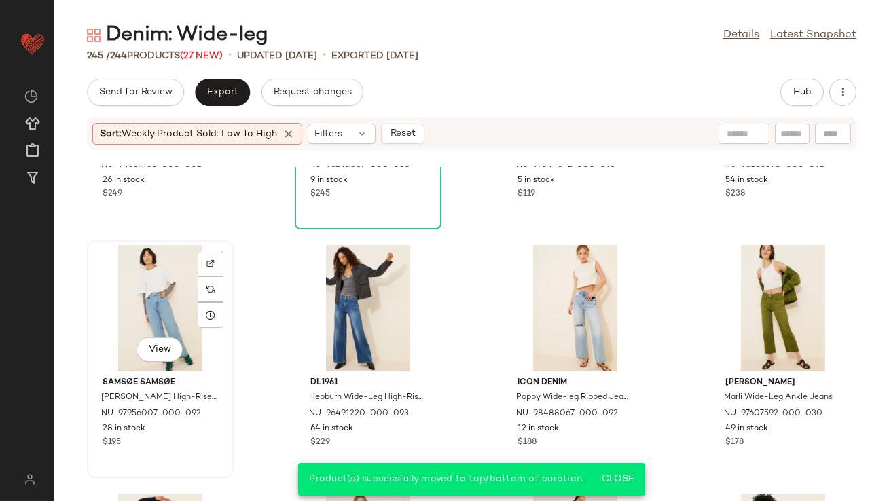
click at [159, 293] on div "View" at bounding box center [160, 308] width 137 height 126
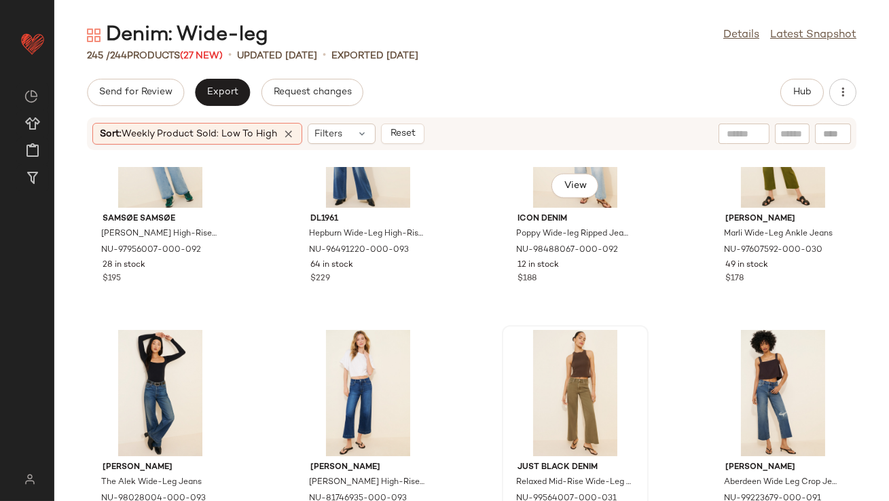
scroll to position [13952, 0]
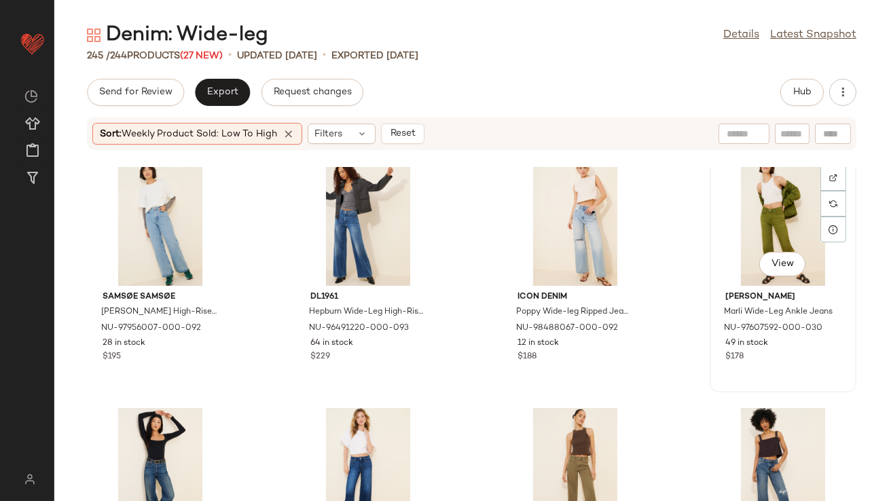
click at [766, 200] on div "View" at bounding box center [783, 223] width 137 height 126
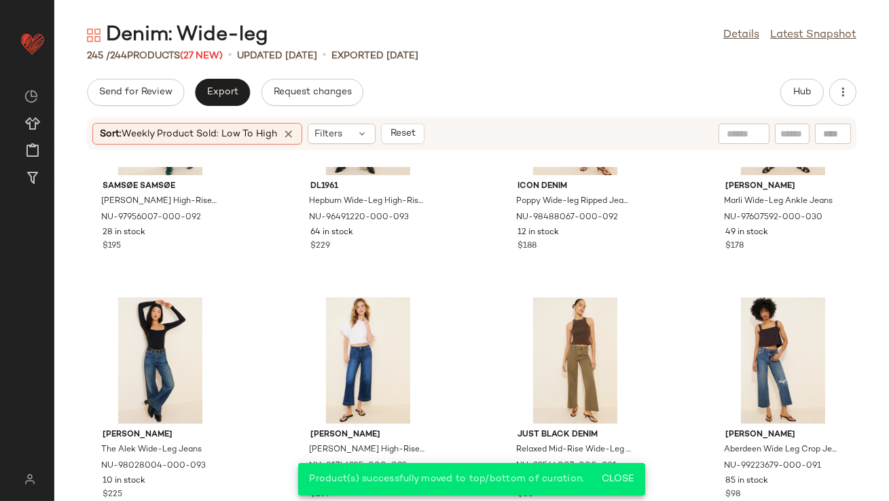
scroll to position [14123, 0]
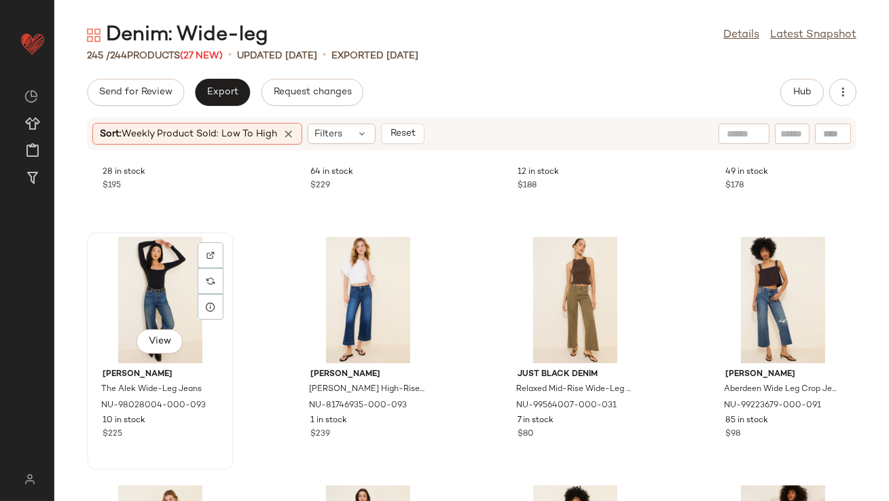
click at [180, 300] on div "View" at bounding box center [160, 300] width 137 height 126
click at [720, 305] on div "View" at bounding box center [783, 300] width 137 height 126
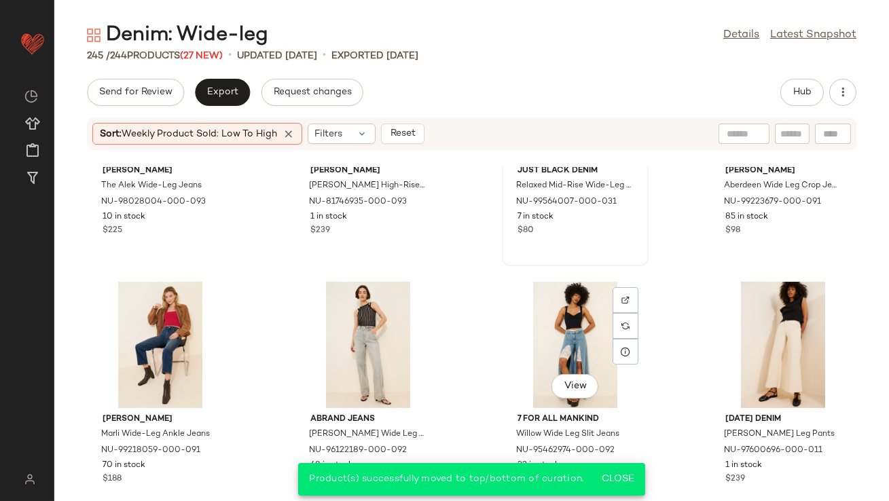
scroll to position [14336, 0]
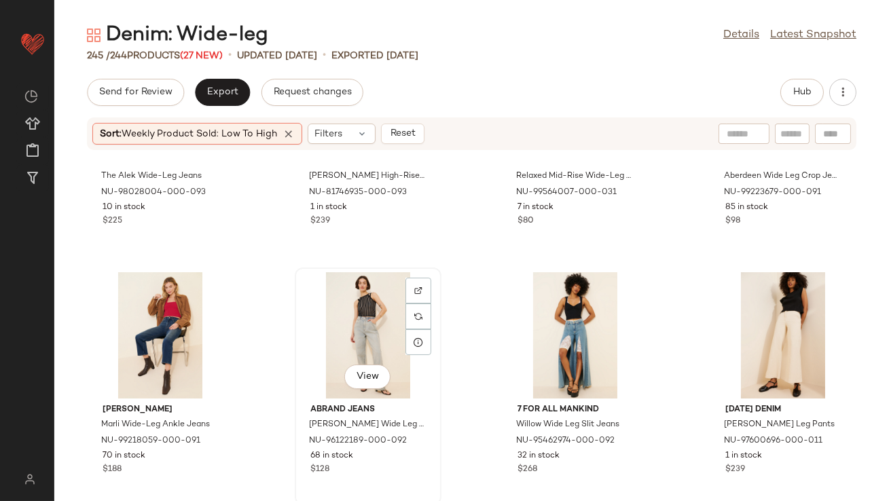
click at [351, 345] on div "View" at bounding box center [368, 335] width 137 height 126
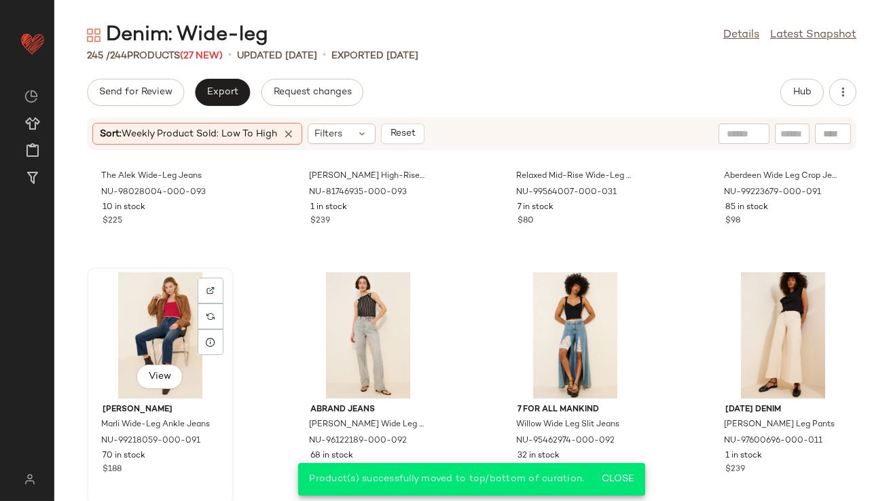
click at [143, 322] on div "View" at bounding box center [160, 335] width 137 height 126
click at [538, 339] on div "View" at bounding box center [575, 335] width 137 height 126
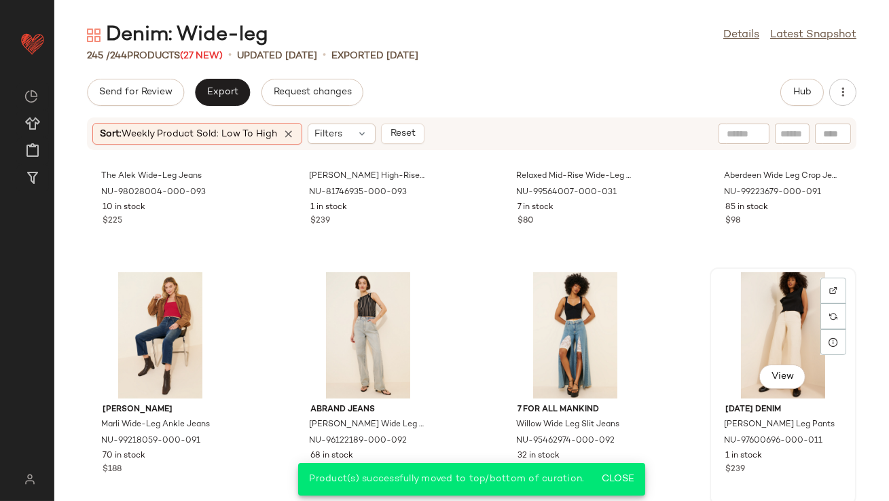
click at [756, 334] on div "View" at bounding box center [783, 335] width 137 height 126
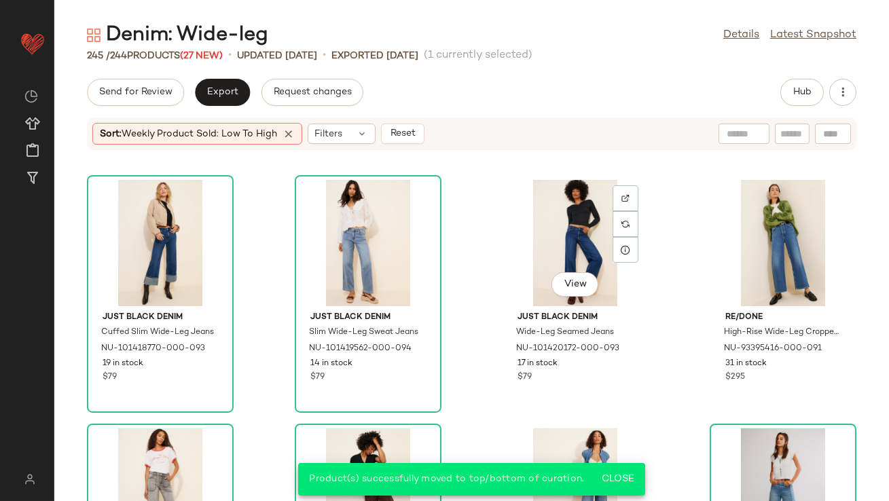
scroll to position [14718, 0]
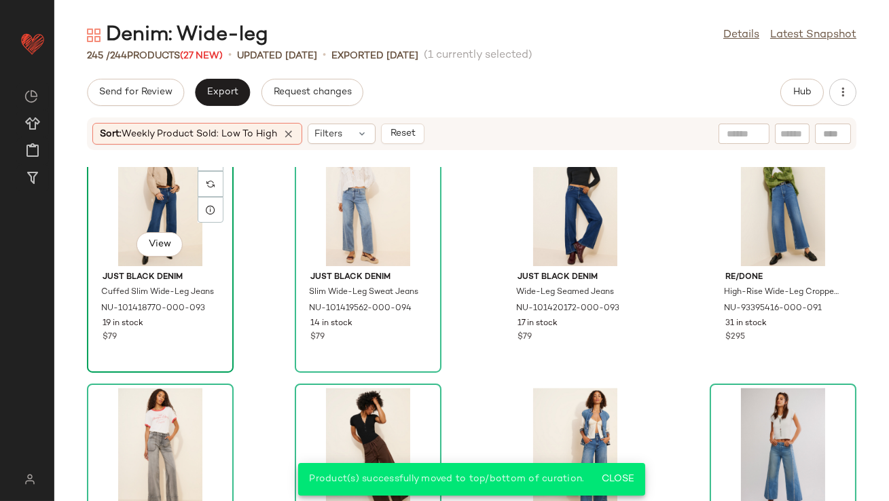
click at [167, 200] on div "View" at bounding box center [160, 203] width 137 height 126
click at [345, 210] on div "View" at bounding box center [368, 203] width 137 height 126
click at [573, 211] on div "View" at bounding box center [575, 203] width 137 height 126
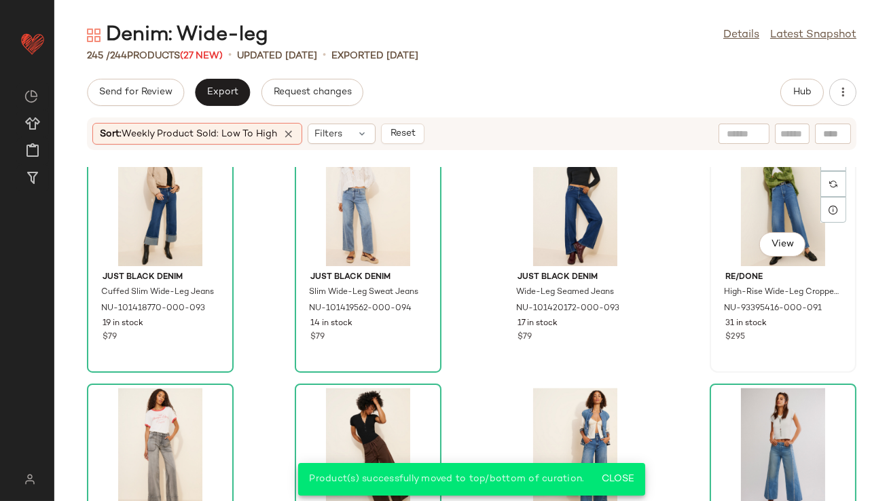
click at [750, 209] on div "View" at bounding box center [783, 203] width 137 height 126
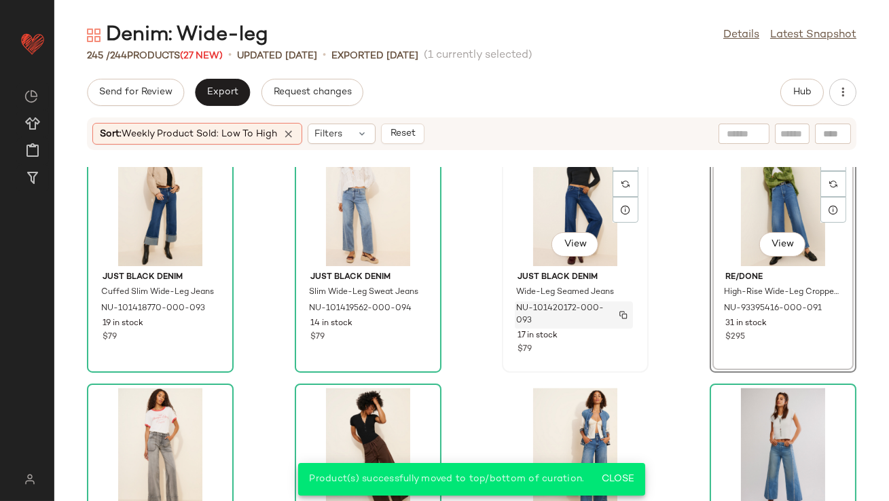
scroll to position [14837, 0]
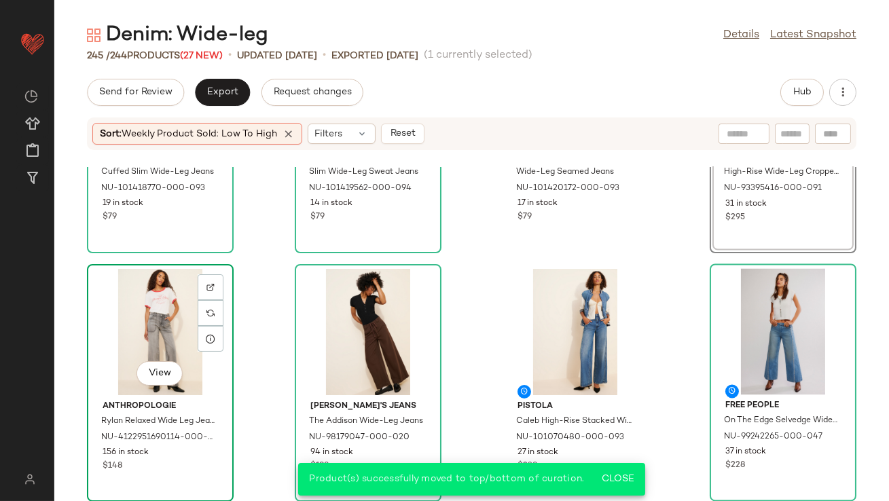
click at [149, 321] on div "View" at bounding box center [160, 332] width 137 height 126
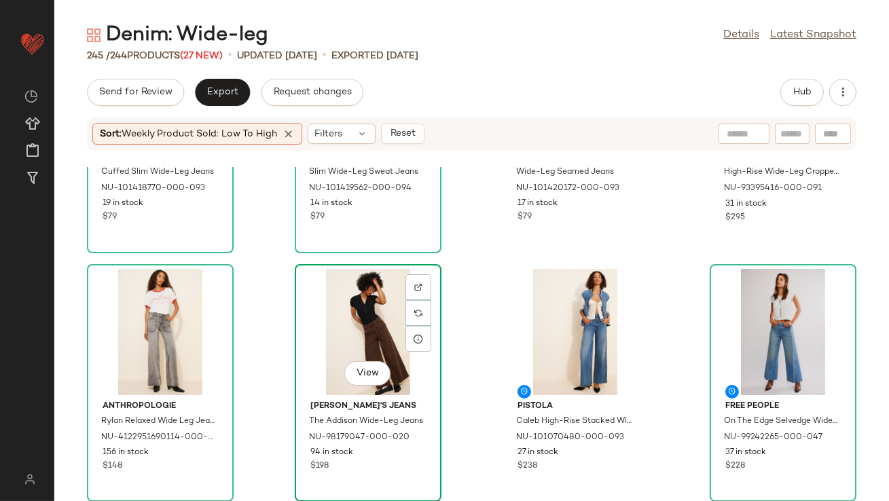
click at [353, 338] on div "View" at bounding box center [368, 332] width 137 height 126
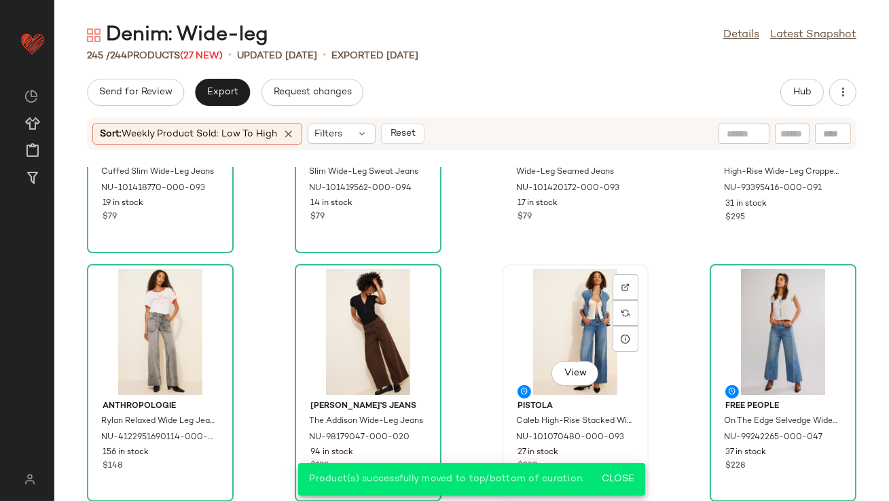
click at [569, 306] on div "View" at bounding box center [575, 332] width 137 height 126
click at [766, 307] on div "View" at bounding box center [783, 332] width 137 height 126
click at [287, 128] on icon at bounding box center [289, 134] width 12 height 12
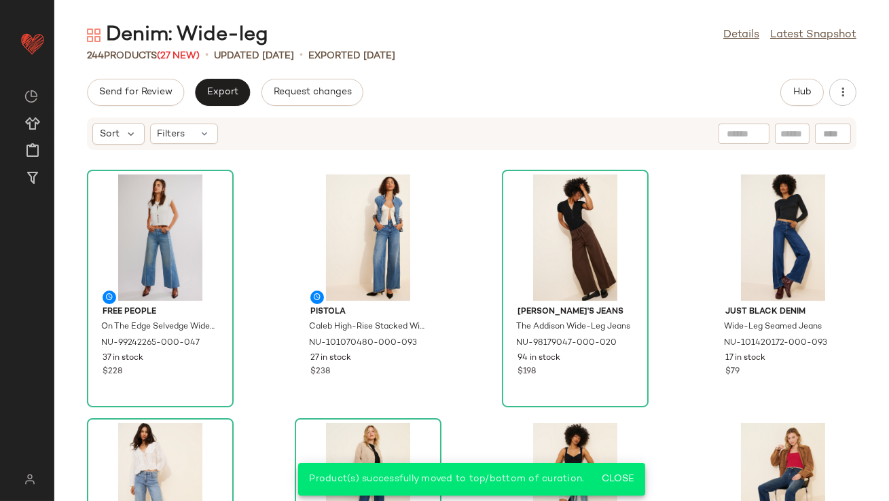
click at [488, 87] on div "Send for Review Export Request changes Hub" at bounding box center [471, 92] width 835 height 27
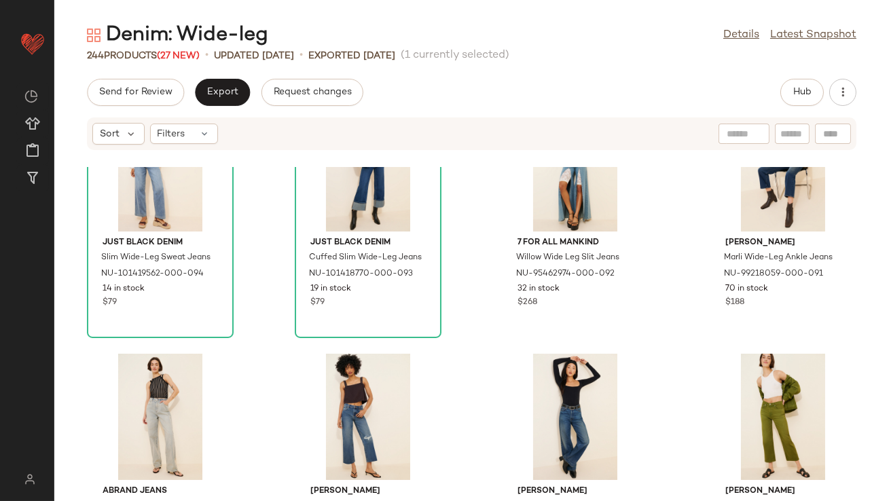
scroll to position [333, 0]
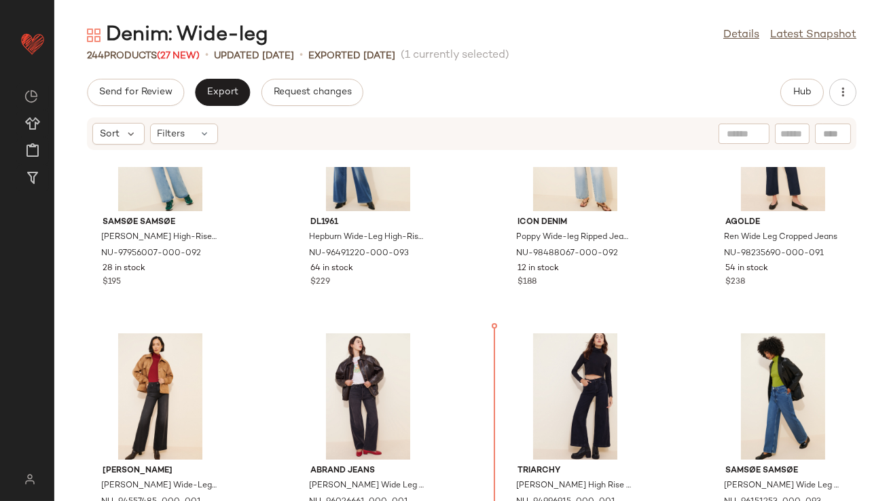
scroll to position [886, 0]
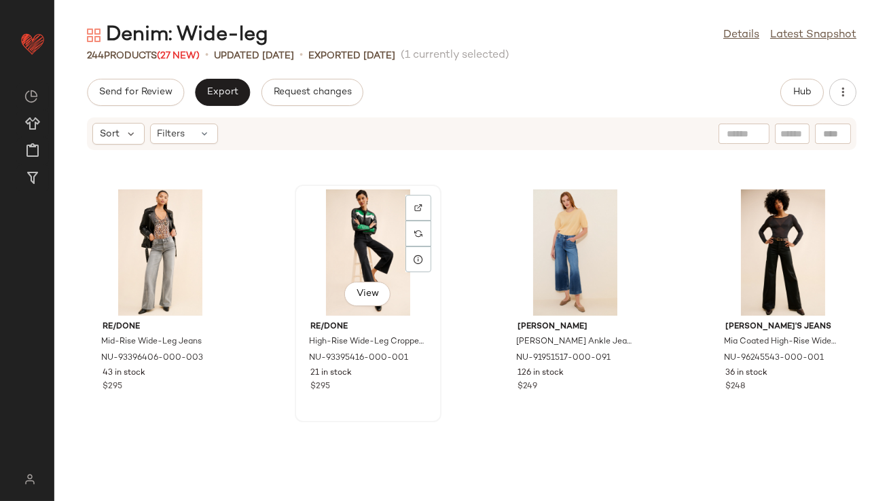
scroll to position [1691, 0]
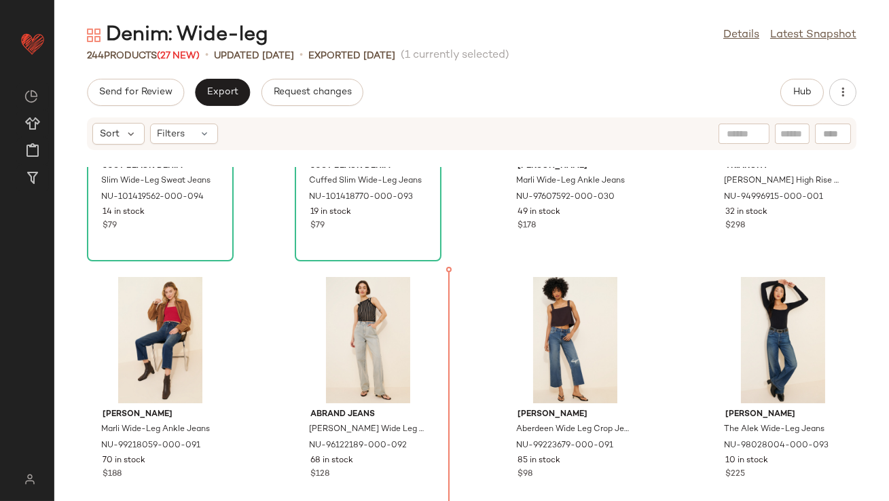
scroll to position [440, 0]
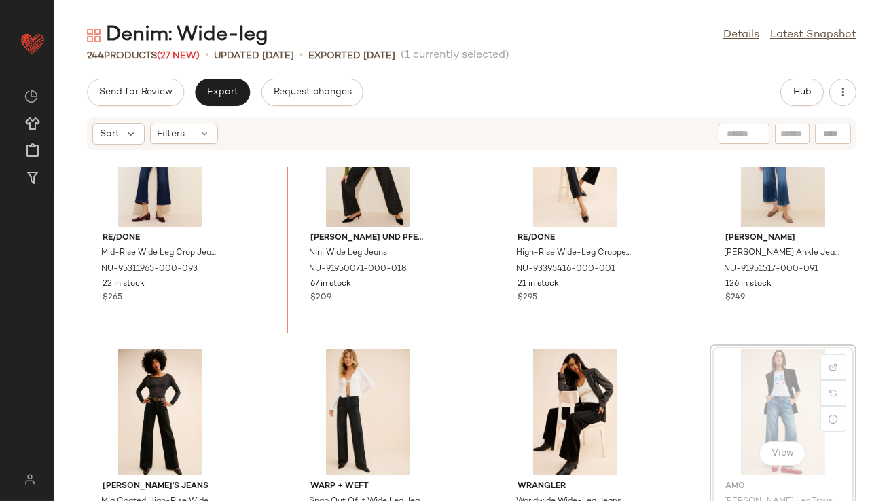
scroll to position [1558, 0]
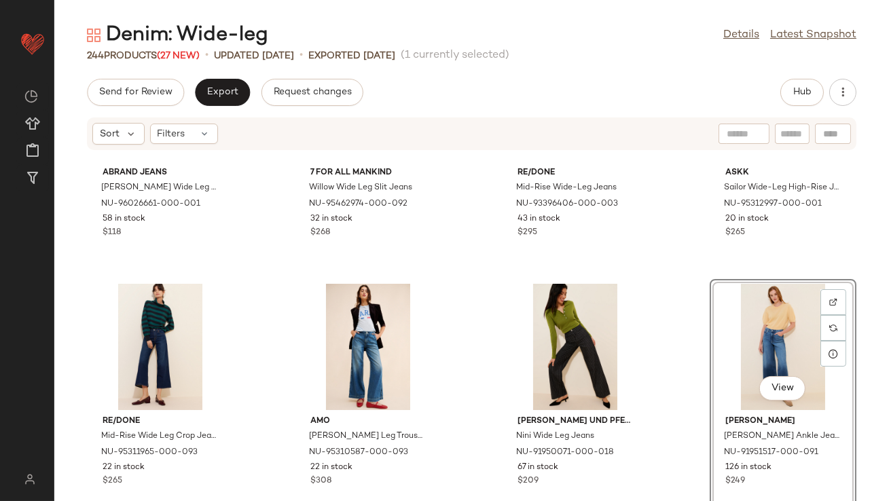
scroll to position [1417, 0]
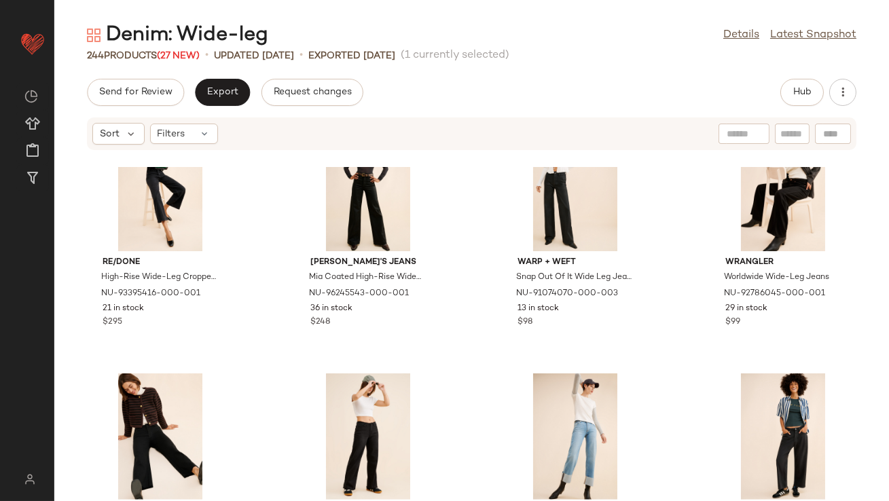
scroll to position [1872, 0]
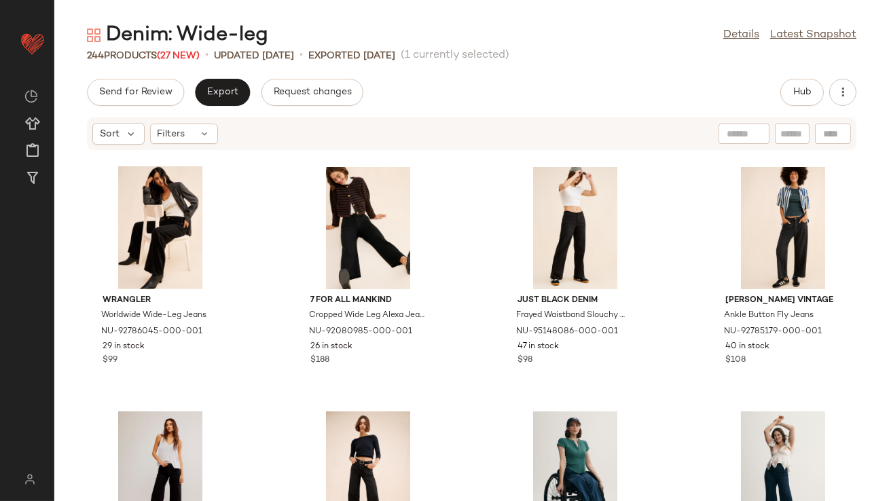
scroll to position [2139, 0]
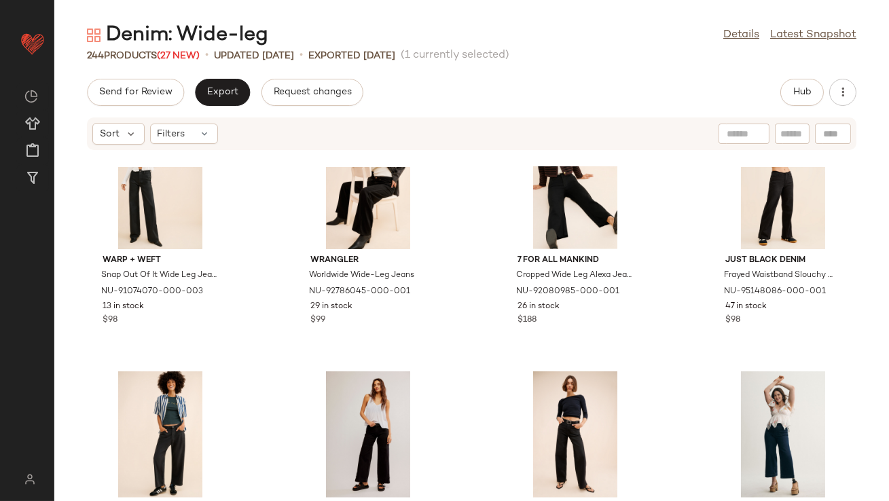
scroll to position [2406, 0]
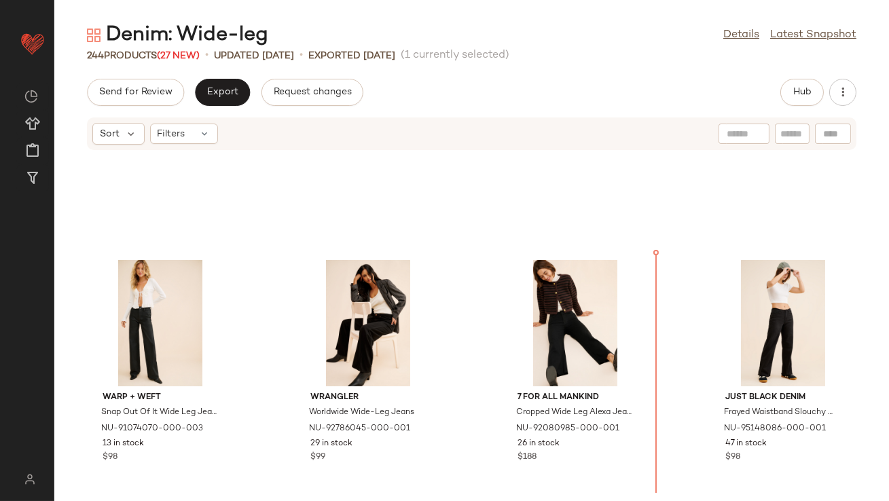
scroll to position [1899, 0]
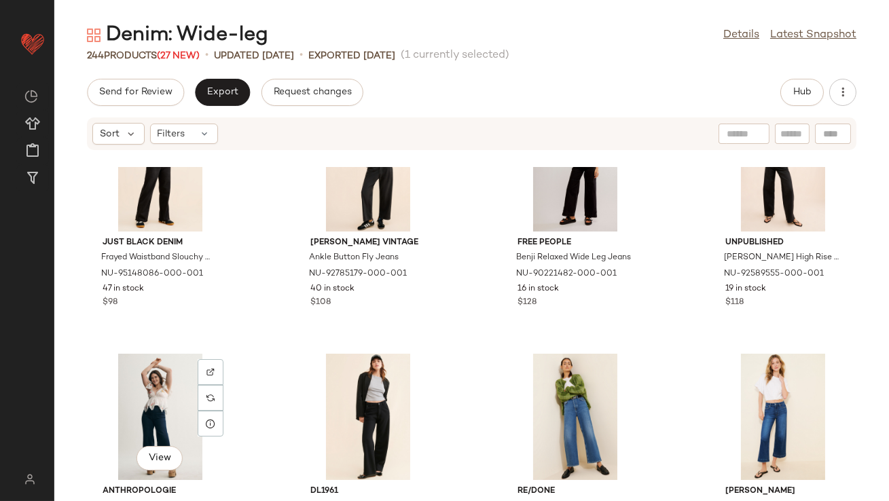
scroll to position [2336, 0]
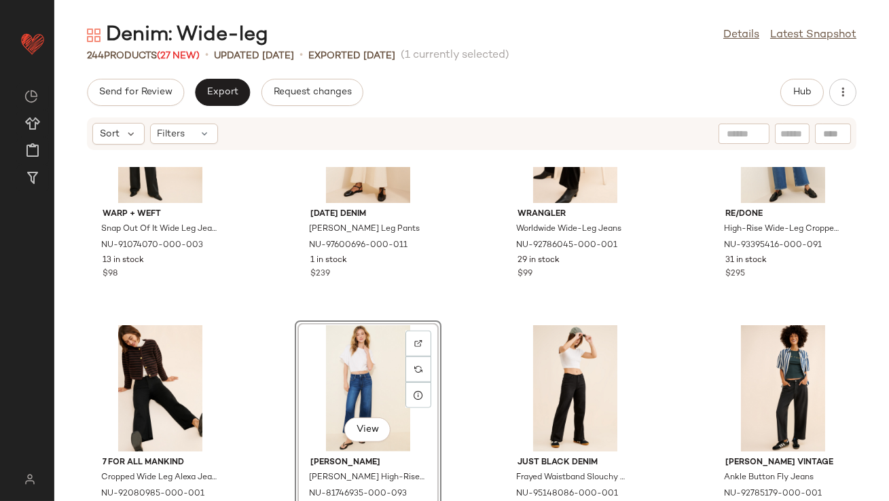
scroll to position [2110, 0]
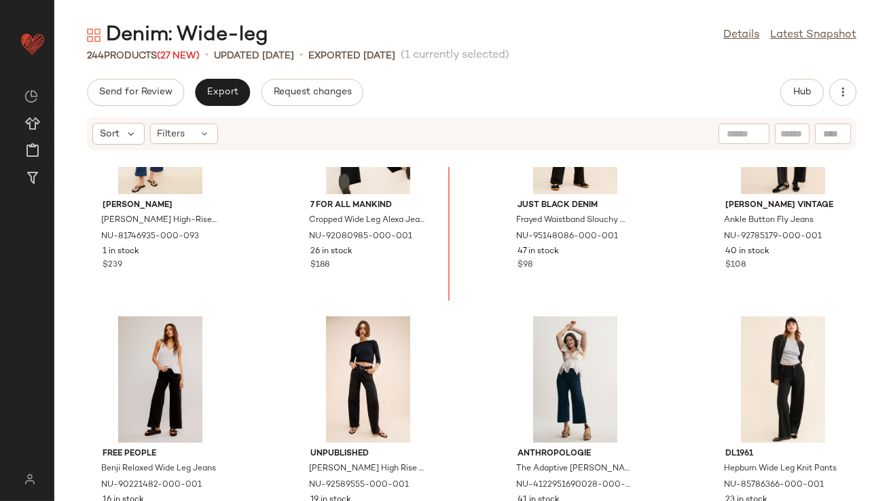
scroll to position [2351, 0]
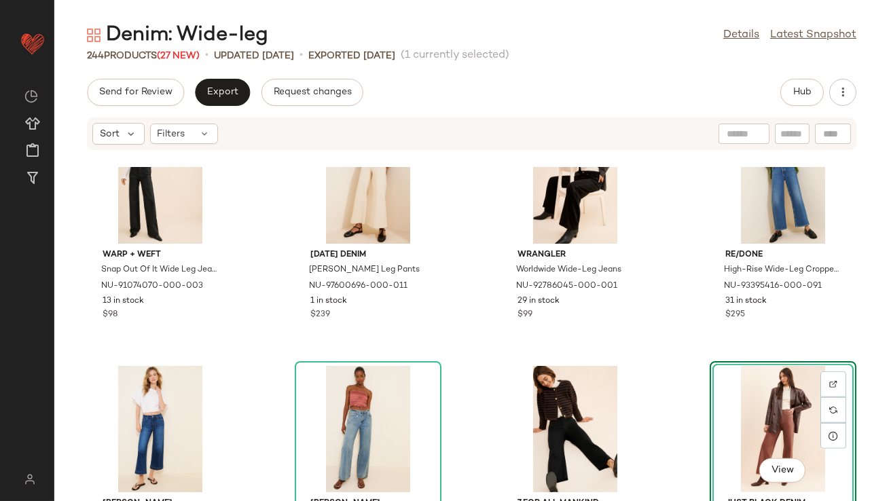
scroll to position [2104, 0]
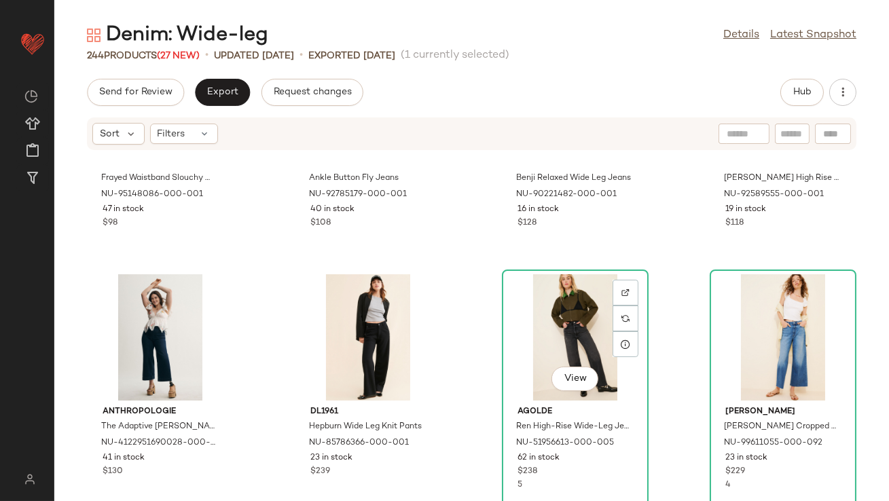
scroll to position [2647, 0]
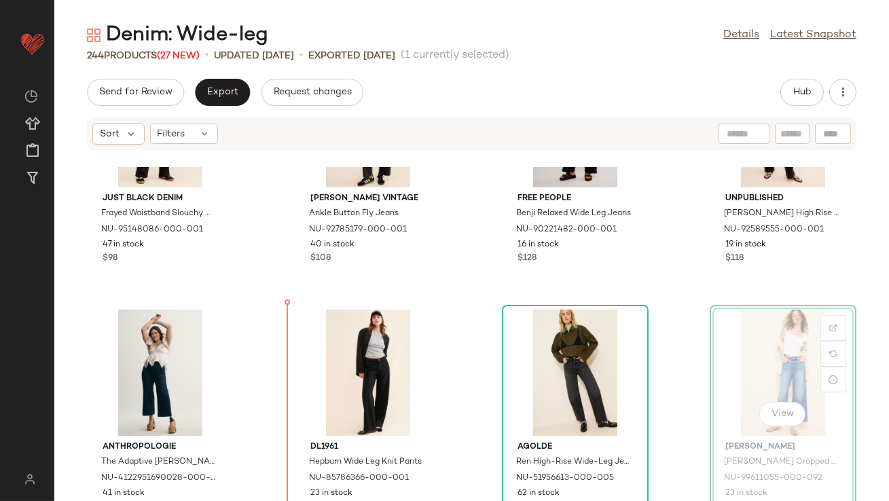
scroll to position [2590, 0]
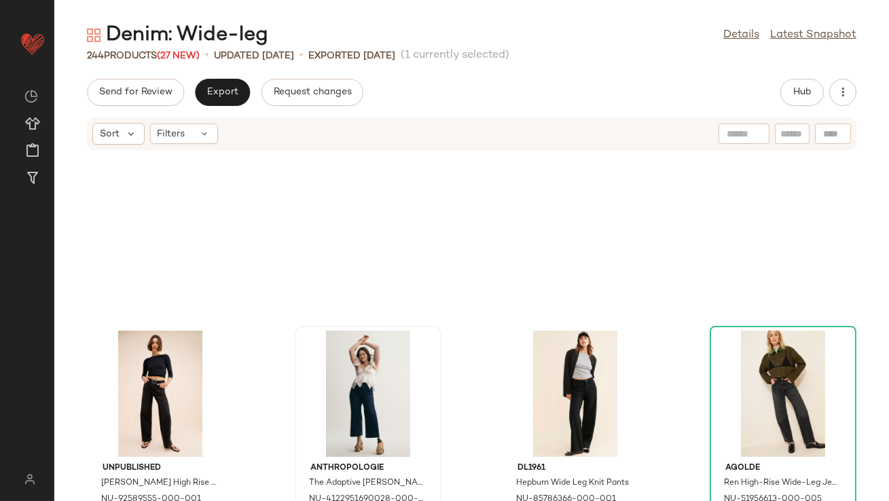
scroll to position [2881, 0]
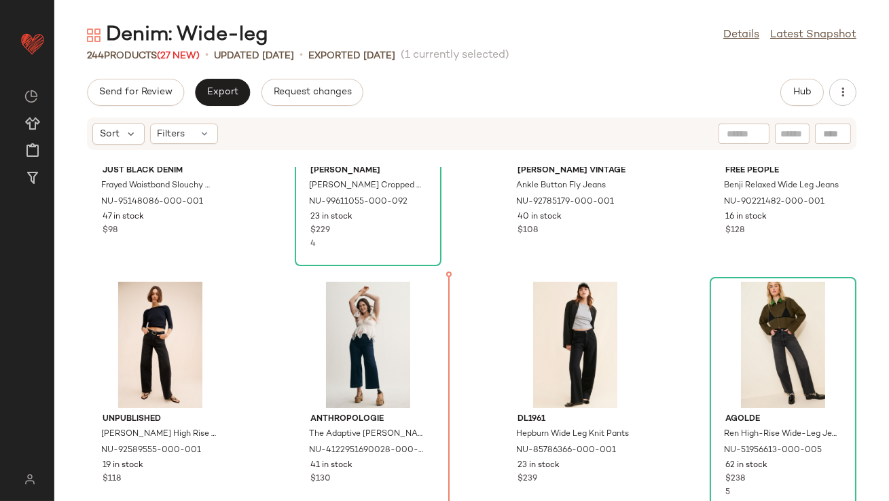
scroll to position [2571, 0]
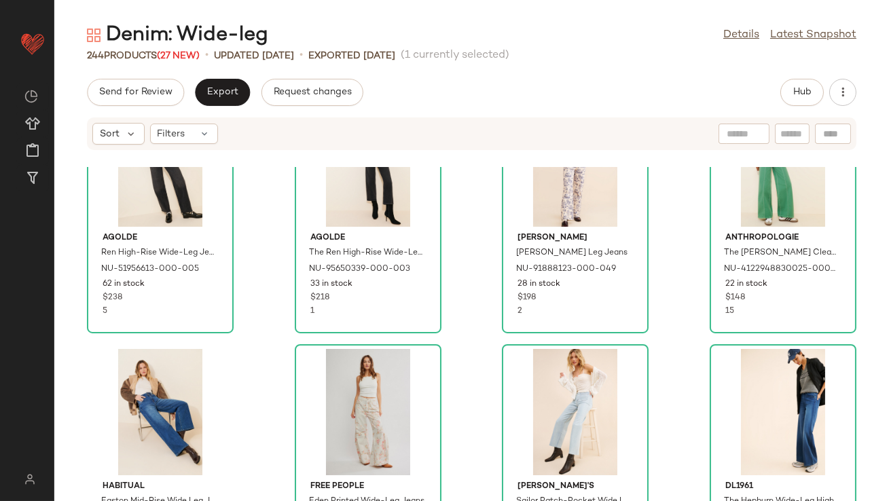
scroll to position [3068, 0]
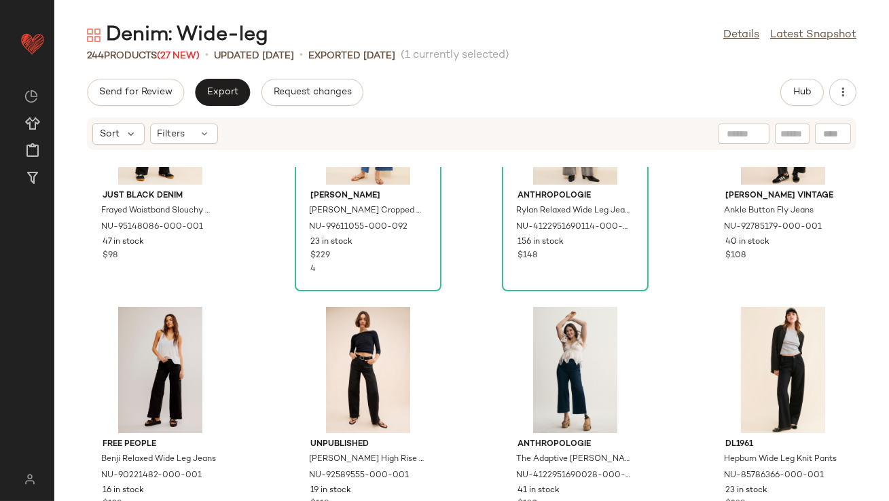
scroll to position [2555, 0]
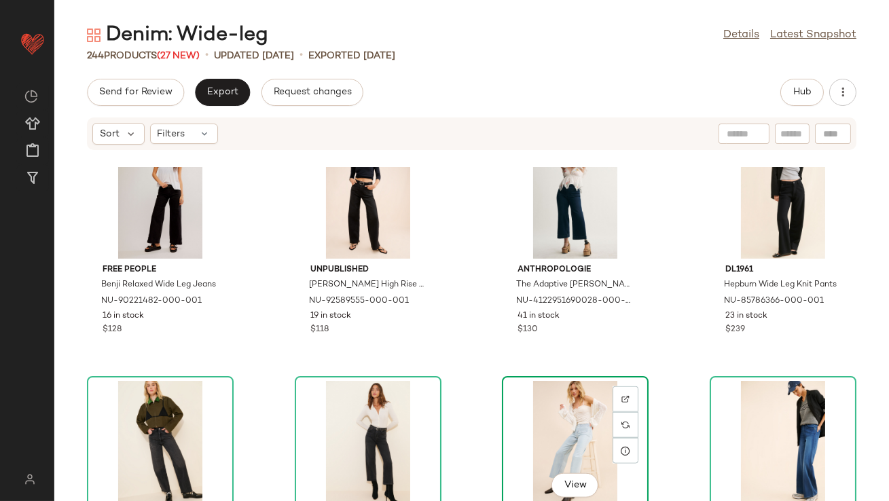
scroll to position [3038, 0]
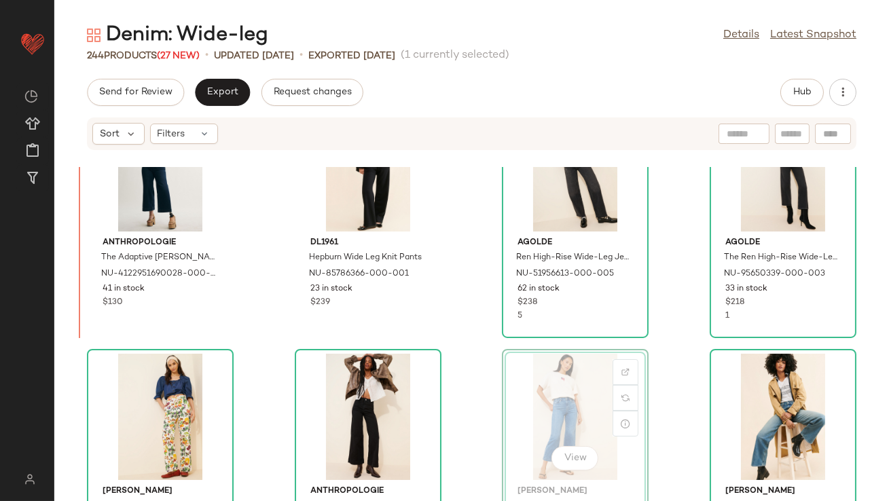
scroll to position [3306, 0]
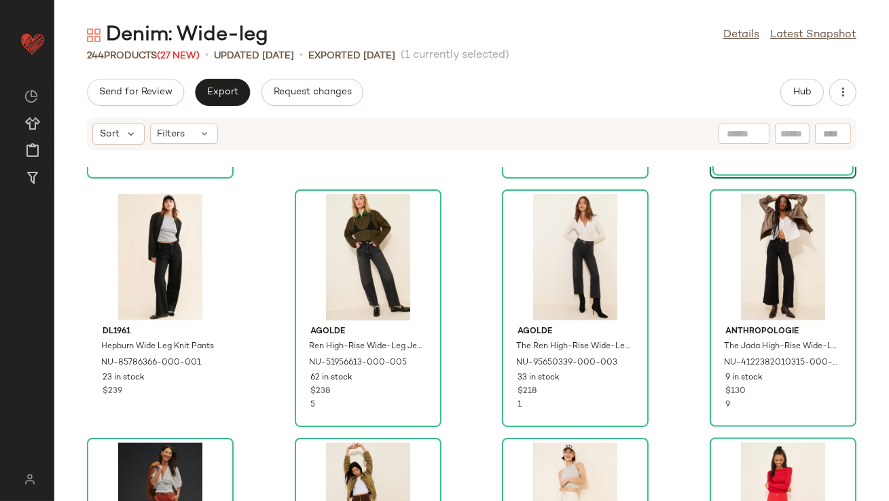
scroll to position [3573, 0]
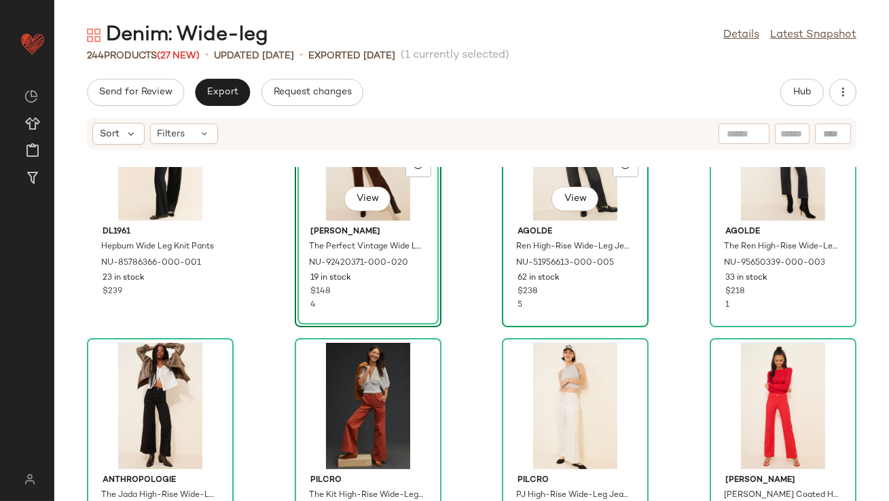
drag, startPoint x: 543, startPoint y: 333, endPoint x: 517, endPoint y: 277, distance: 62.0
click at [517, 277] on div "DL1961 Hepburn Wide Leg Knit Pants NU-85786366-000-001 23 in stock $239 View [P…" at bounding box center [471, 334] width 835 height 334
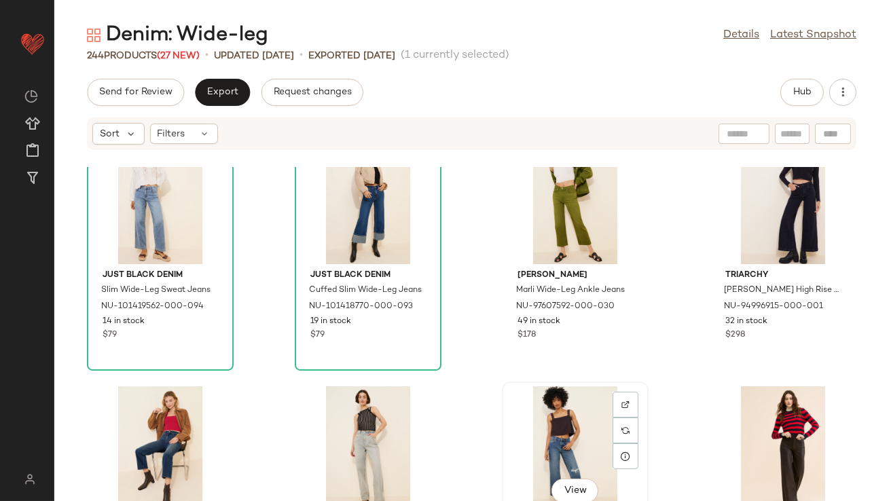
scroll to position [234, 0]
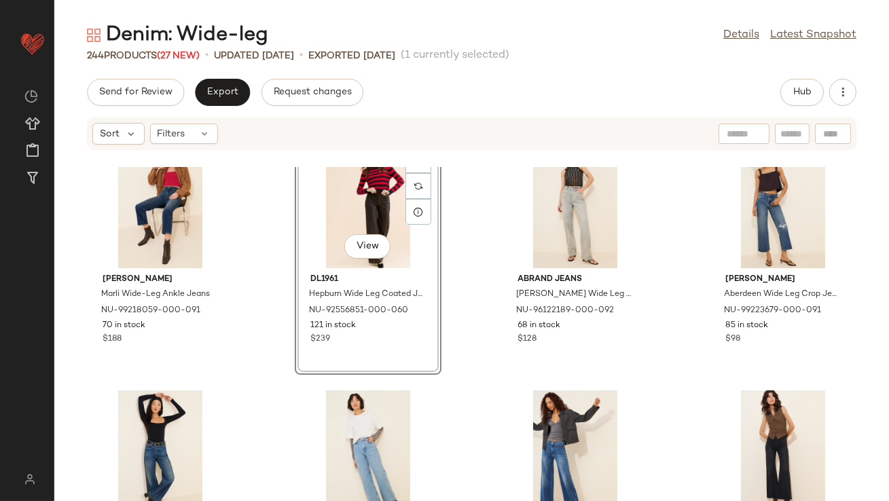
scroll to position [547, 0]
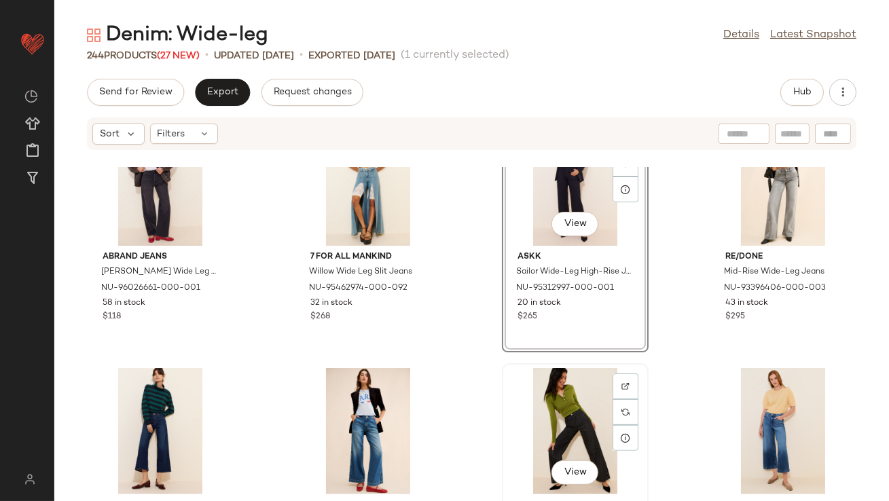
scroll to position [1313, 0]
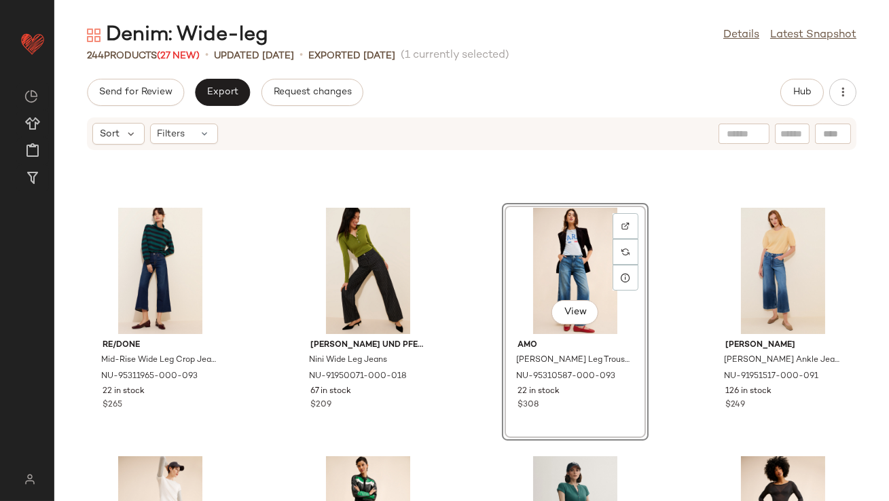
scroll to position [1468, 0]
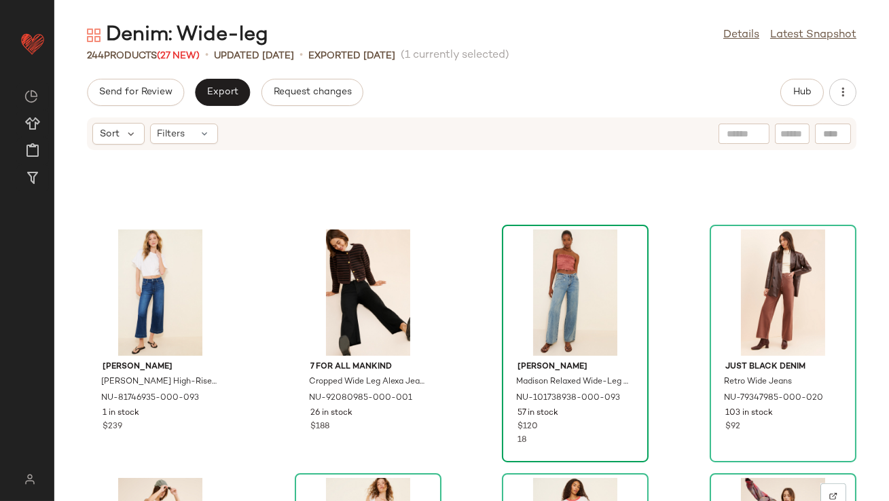
scroll to position [2178, 0]
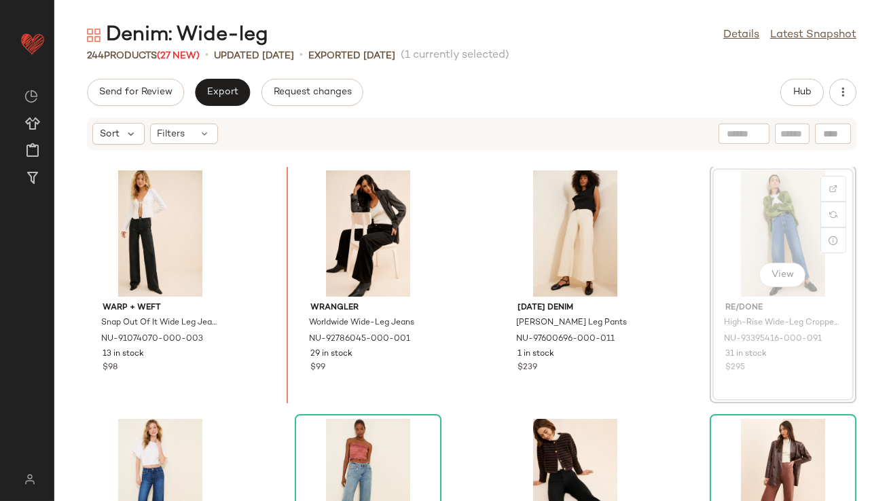
scroll to position [2002, 0]
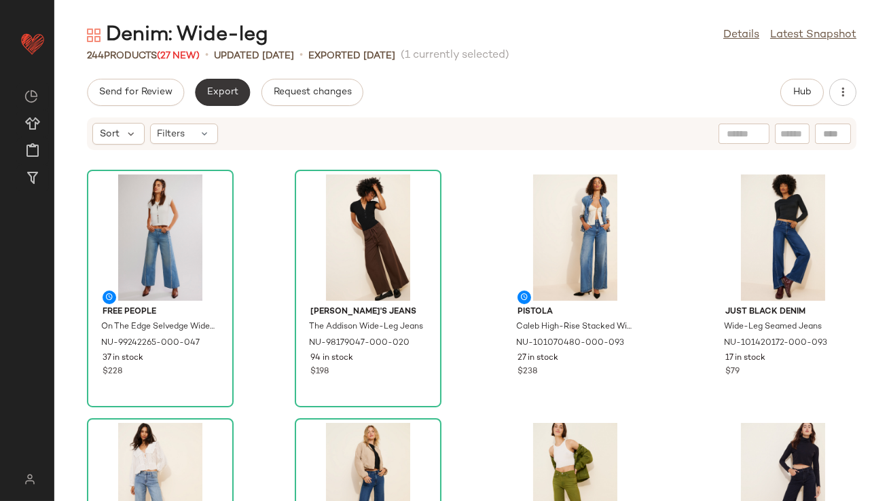
click at [221, 101] on button "Export" at bounding box center [222, 92] width 55 height 27
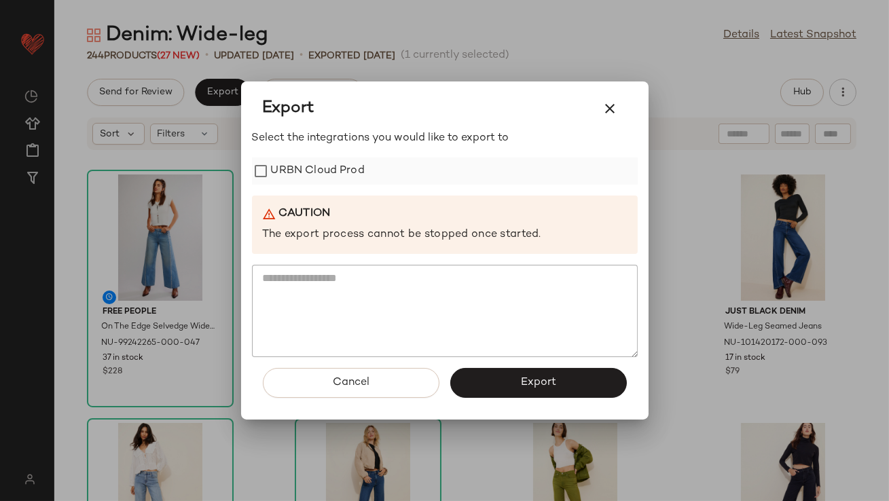
click at [303, 177] on label "URBN Cloud Prod" at bounding box center [318, 171] width 94 height 27
click at [533, 381] on span "Export" at bounding box center [538, 382] width 36 height 13
